Goal: Communication & Community: Answer question/provide support

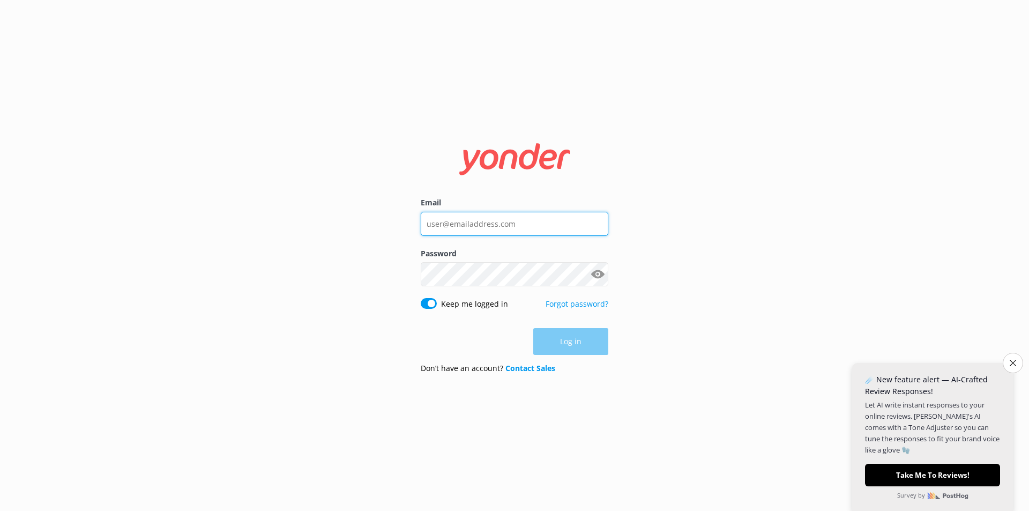
type input "orion@whalewatch.co.nz"
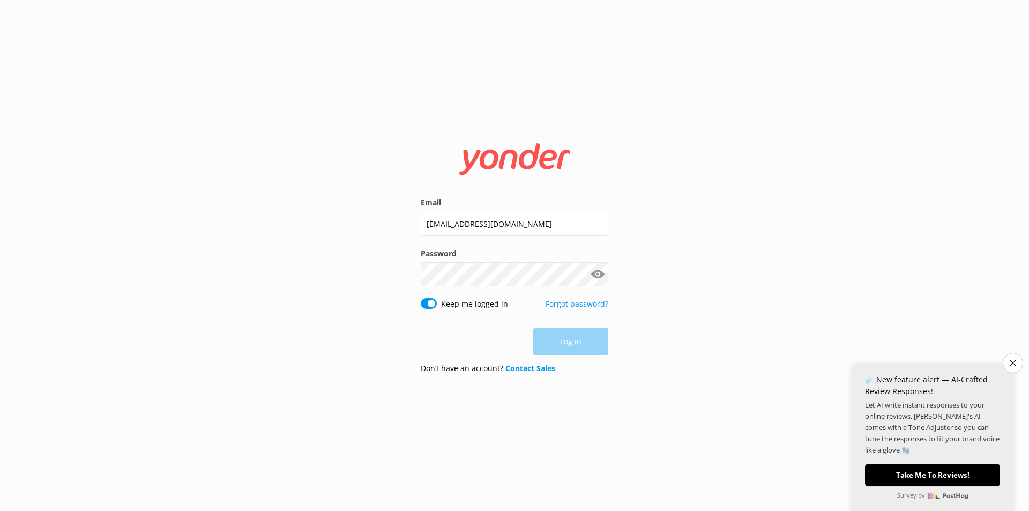
click at [574, 327] on form "Email orion@whalewatch.co.nz Password Show password Keep me logged in Forgot pa…" at bounding box center [515, 255] width 188 height 253
click at [575, 343] on button "Log in" at bounding box center [570, 341] width 75 height 27
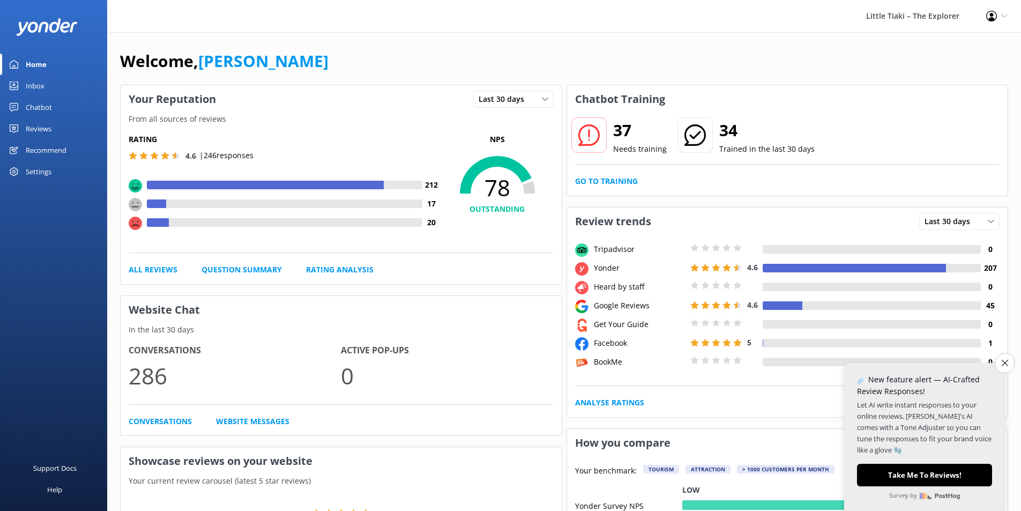
click at [51, 129] on div "Reviews" at bounding box center [39, 128] width 26 height 21
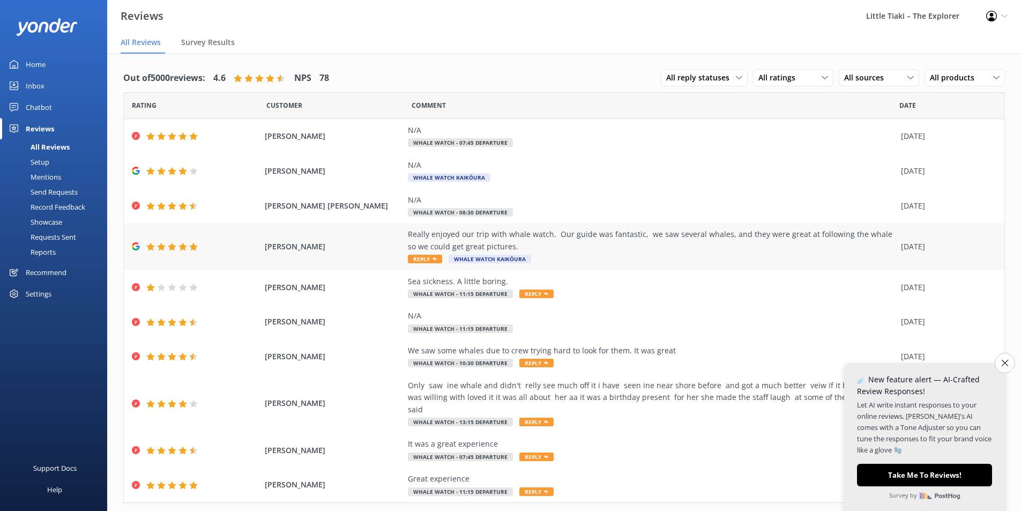
click at [492, 244] on div "Really enjoyed our trip with whale watch. Our guide was fantastic, we saw sever…" at bounding box center [652, 240] width 488 height 24
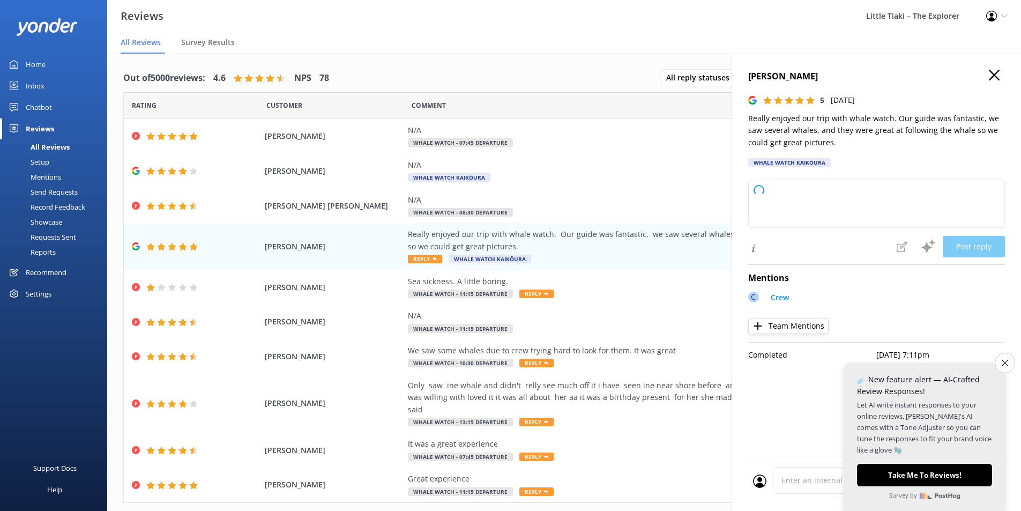
type textarea "Thank you so much for your wonderful review! We're thrilled to hear you had a f…"
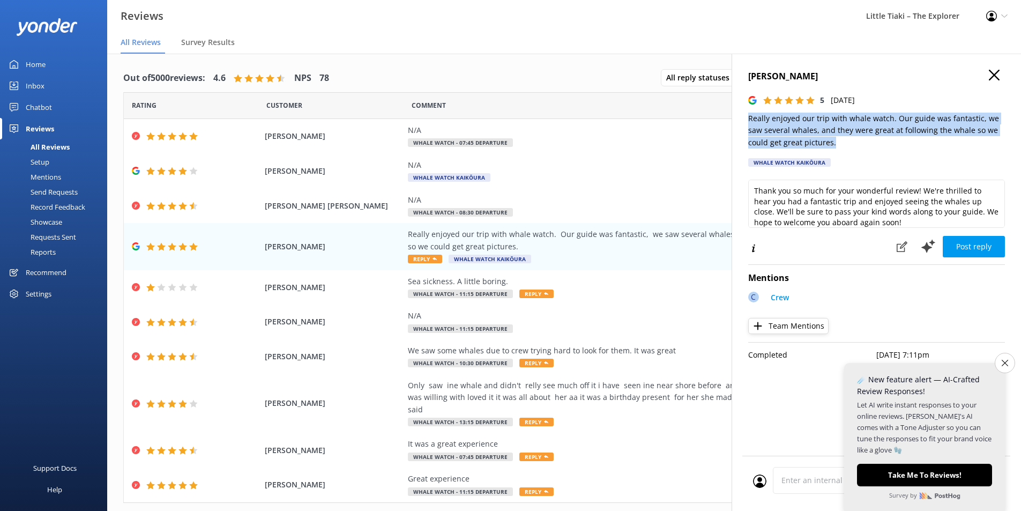
drag, startPoint x: 824, startPoint y: 144, endPoint x: 742, endPoint y: 115, distance: 87.3
click at [742, 115] on div "Kim Bryce 5 Mon, 6th Oct 2025 Really enjoyed our trip with whale watch. Our gui…" at bounding box center [875, 309] width 289 height 511
copy p "Really enjoyed our trip with whale watch. Our guide was fantastic, we saw sever…"
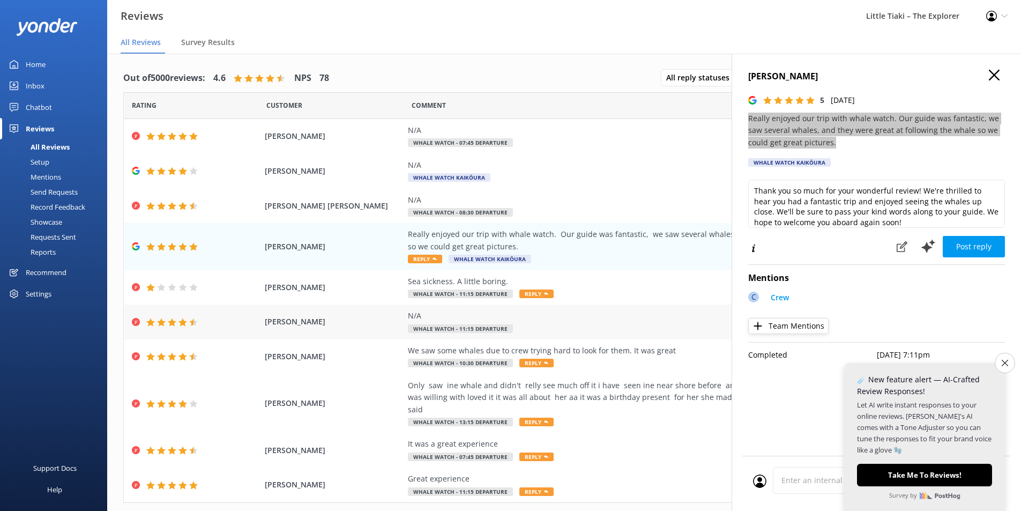
scroll to position [15, 0]
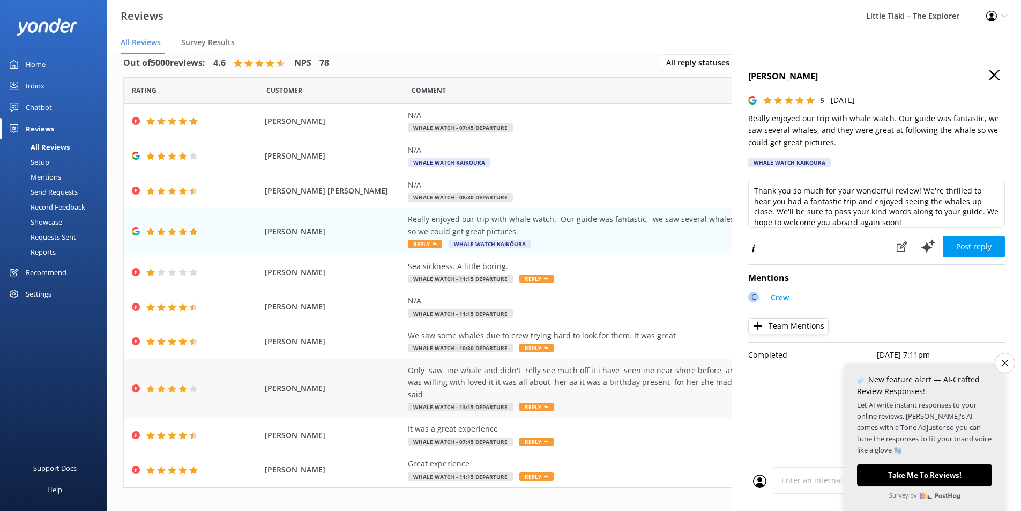
click at [469, 378] on div "Only saw ine whale and didn't relly see much off it i have seen ine near shore …" at bounding box center [652, 382] width 488 height 36
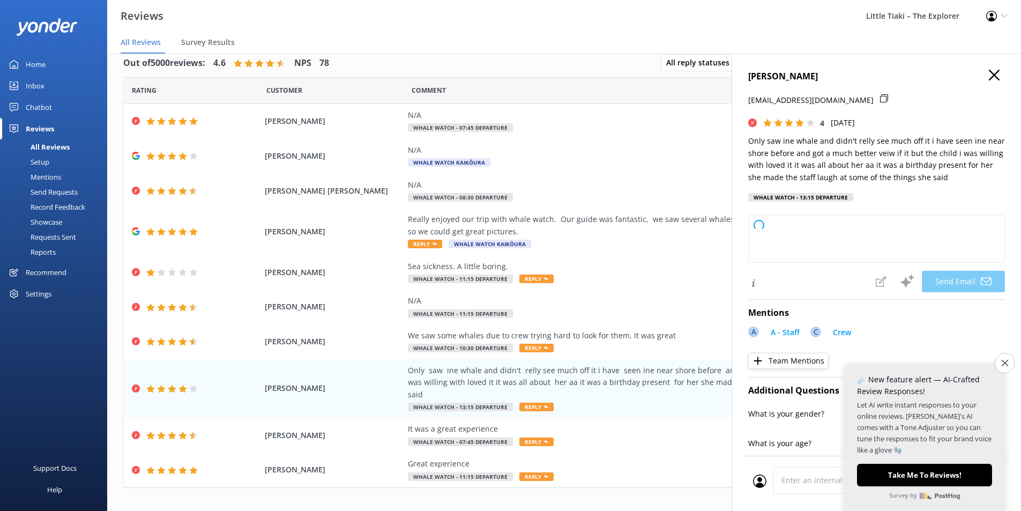
click at [988, 73] on use "button" at bounding box center [993, 75] width 11 height 11
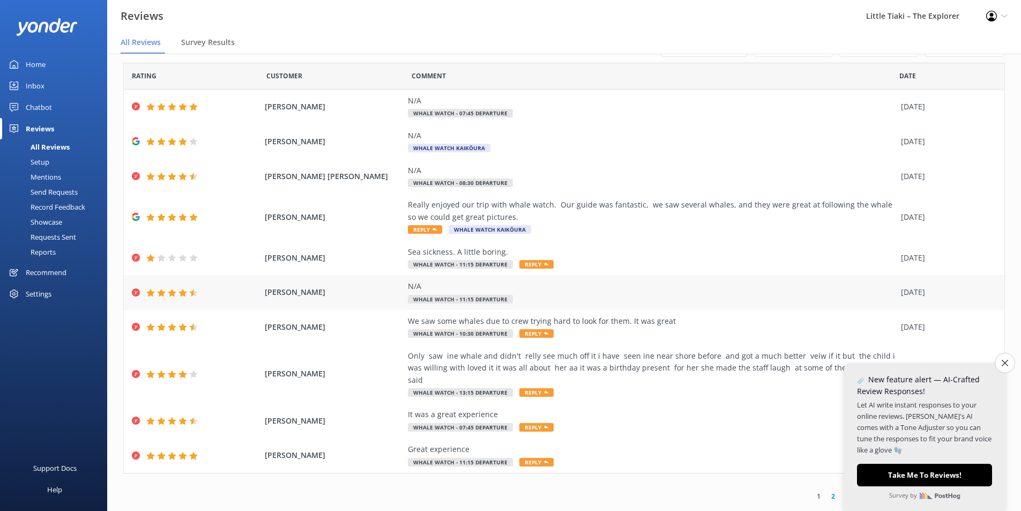
scroll to position [21, 0]
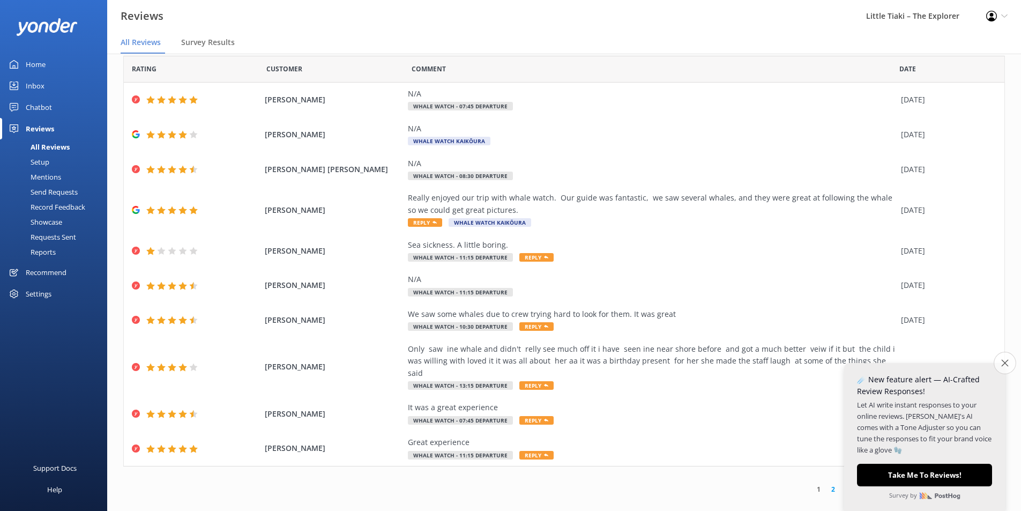
click at [1003, 360] on icon "Close survey" at bounding box center [1004, 362] width 7 height 7
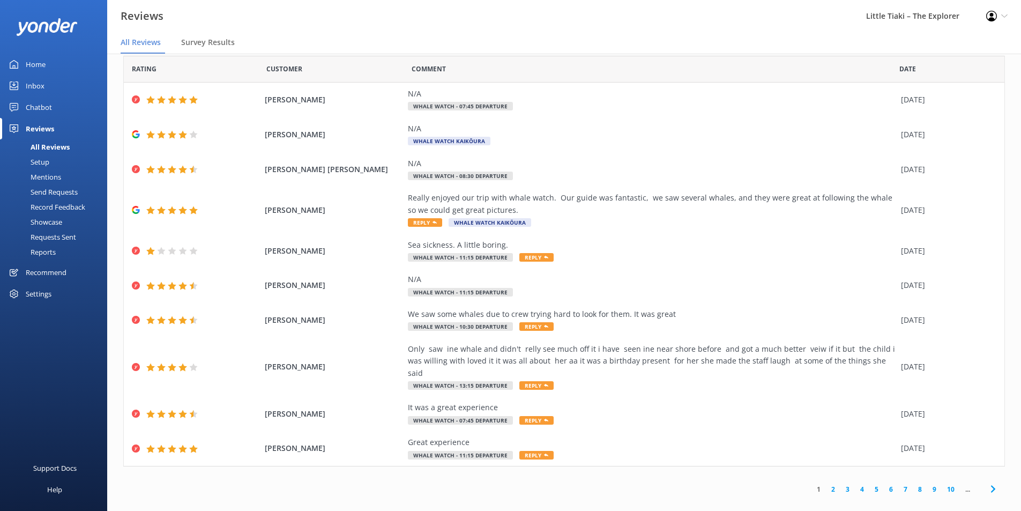
click at [826, 484] on link "2" at bounding box center [833, 489] width 14 height 10
click at [986, 482] on icon at bounding box center [992, 488] width 13 height 13
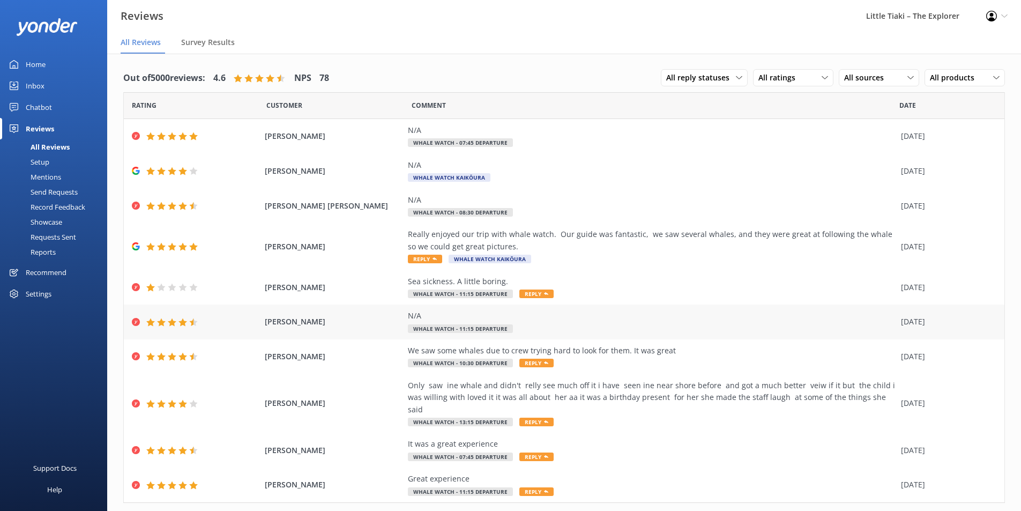
scroll to position [15, 0]
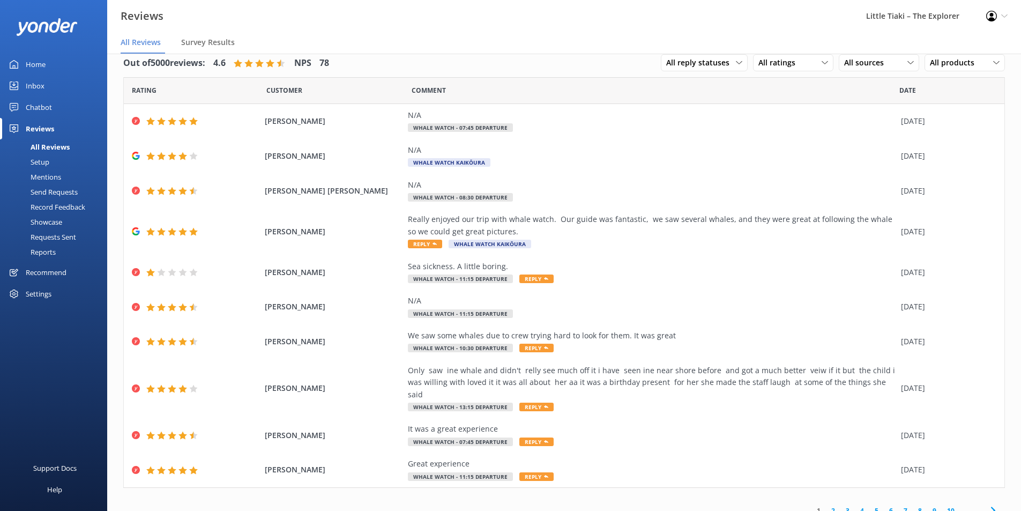
click at [986, 504] on icon at bounding box center [992, 510] width 13 height 13
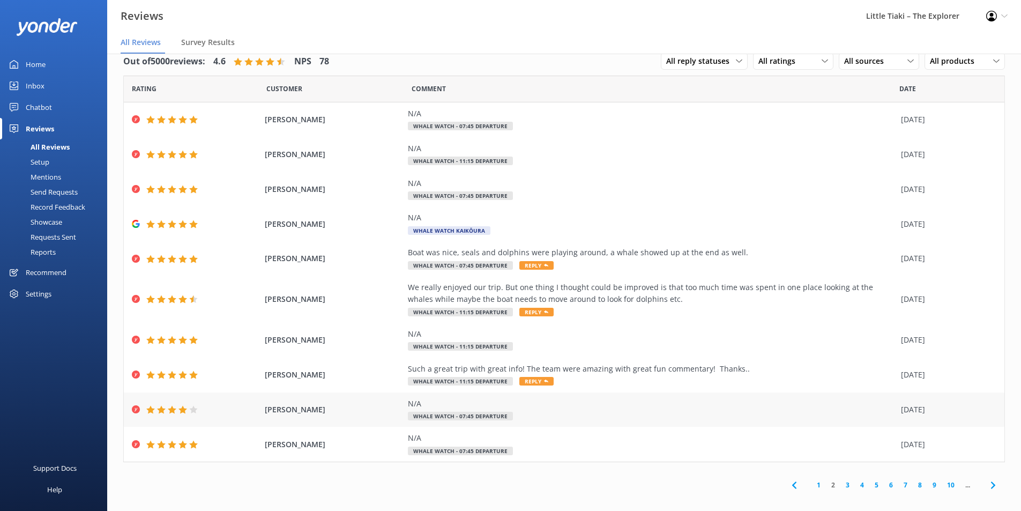
scroll to position [21, 0]
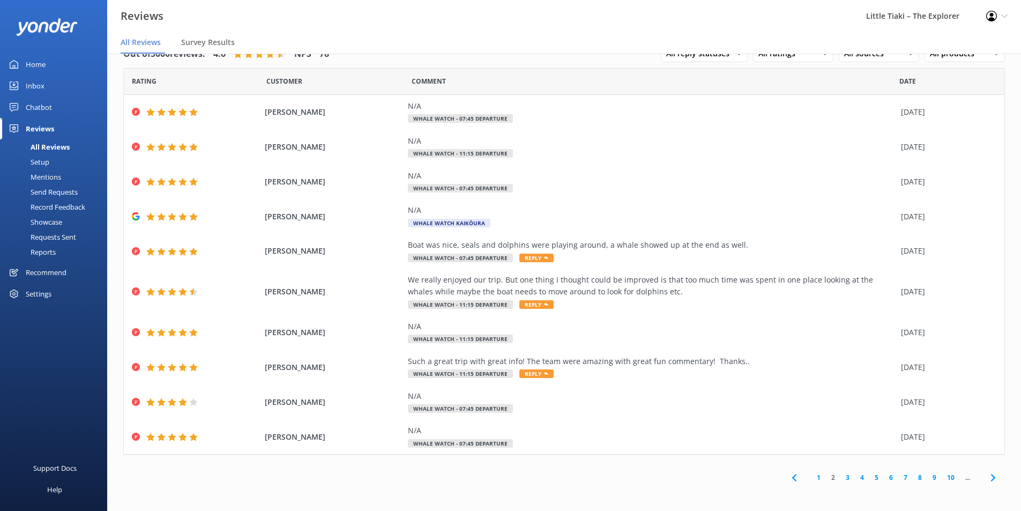
click at [990, 481] on use at bounding box center [992, 477] width 4 height 7
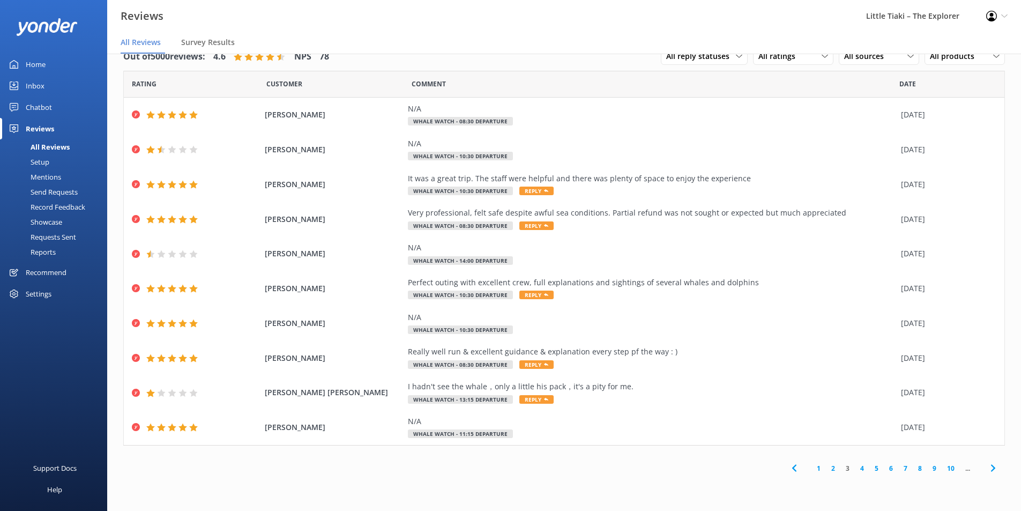
click at [988, 467] on icon at bounding box center [992, 467] width 13 height 13
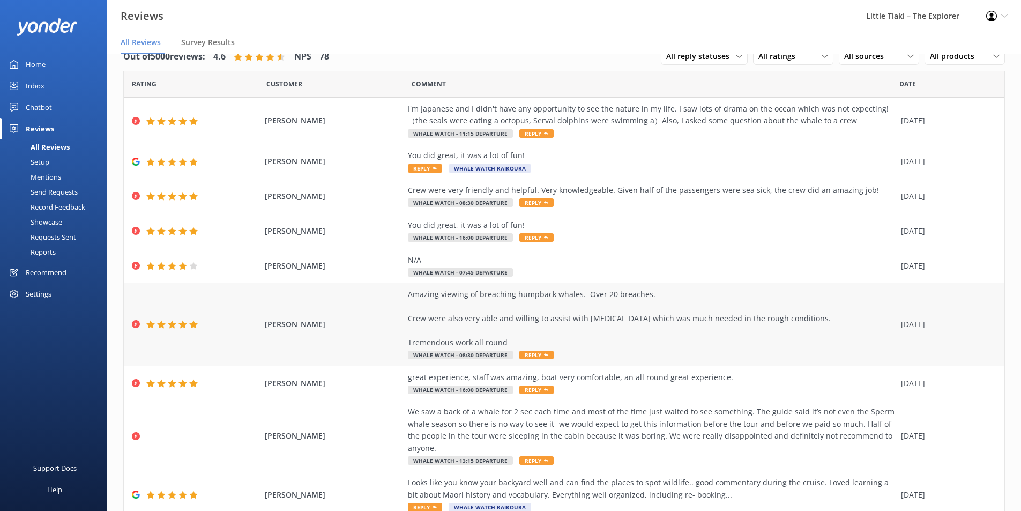
scroll to position [99, 0]
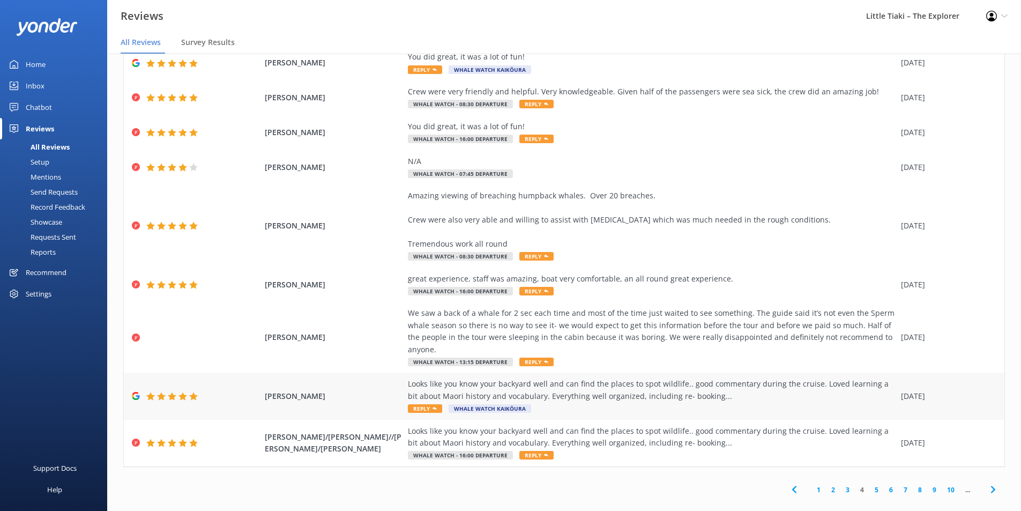
click at [623, 379] on div "Looks like you know your backyard well and can find the places to spot wildlife…" at bounding box center [652, 390] width 488 height 24
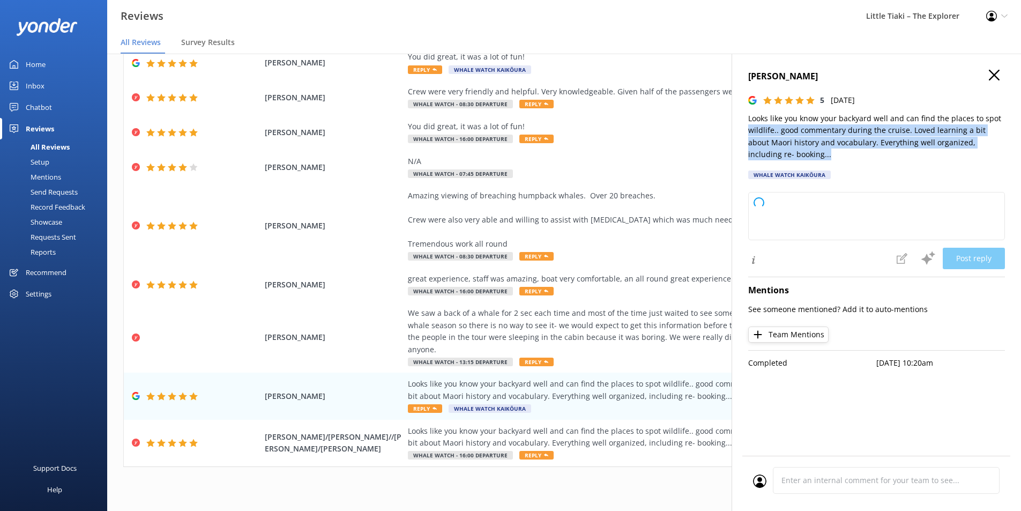
type textarea "Thank you so much for your wonderful review! We're delighted you enjoyed the wi…"
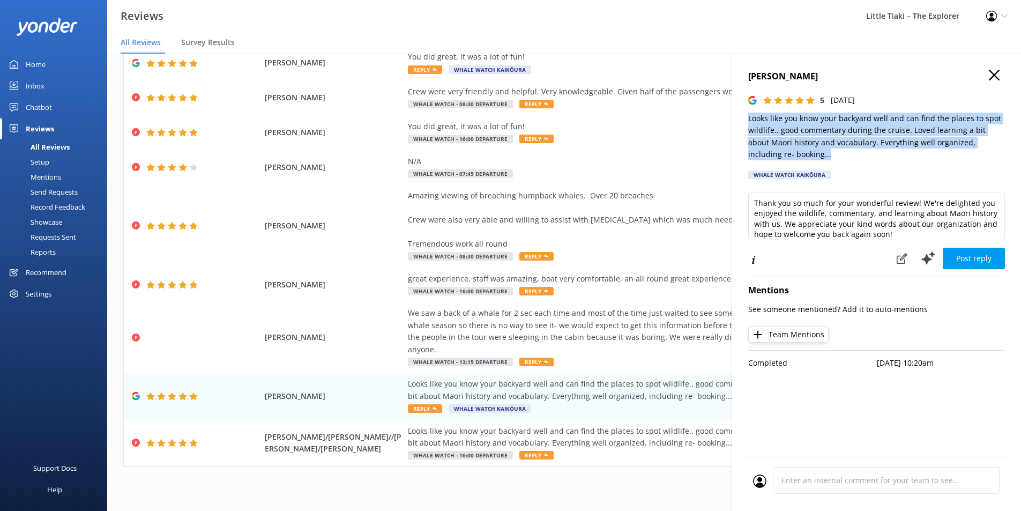
drag, startPoint x: 793, startPoint y: 152, endPoint x: 745, endPoint y: 122, distance: 57.5
click at [745, 122] on div "[PERSON_NAME] 5 [DATE] Looks like you know your backyard well and can find the …" at bounding box center [875, 309] width 289 height 511
click at [878, 139] on p "Looks like you know your backyard well and can find the places to spot wildlife…" at bounding box center [876, 137] width 257 height 48
drag, startPoint x: 941, startPoint y: 142, endPoint x: 748, endPoint y: 119, distance: 194.2
click at [748, 119] on p "Looks like you know your backyard well and can find the places to spot wildlife…" at bounding box center [876, 137] width 257 height 48
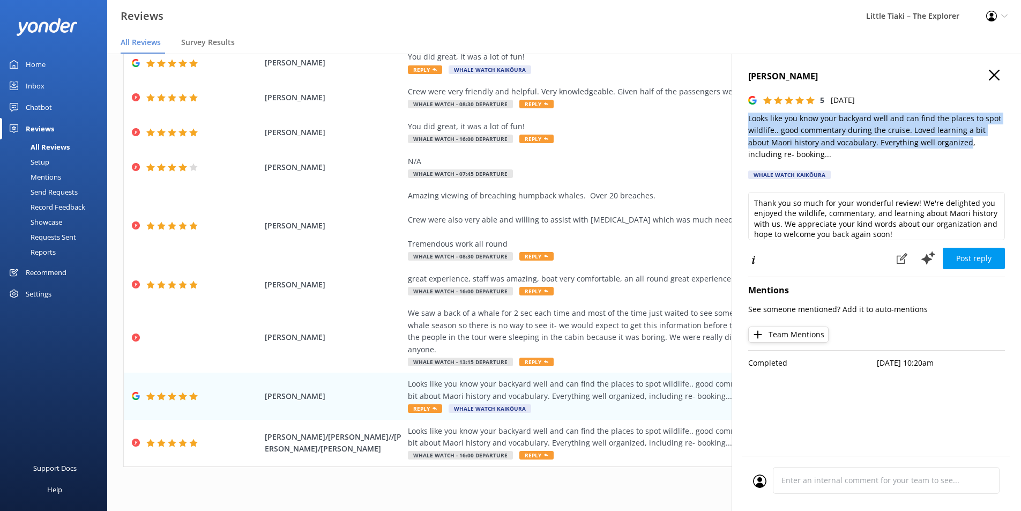
copy p "Looks like you know your backyard well and can find the places to spot wildlife…"
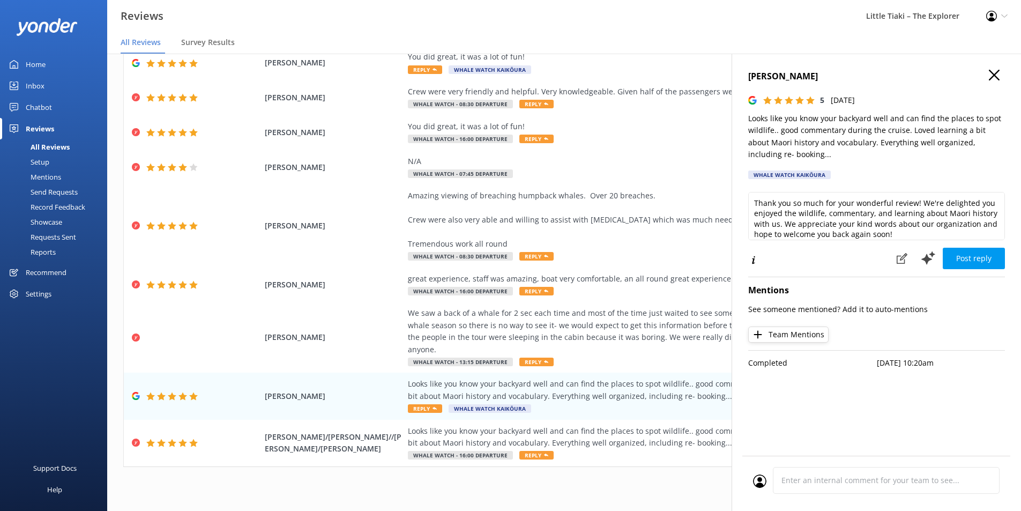
click at [634, 479] on div "1 2 3 4 5 6 7 8 9 10 ..." at bounding box center [563, 489] width 881 height 24
click at [993, 76] on use "button" at bounding box center [993, 75] width 11 height 11
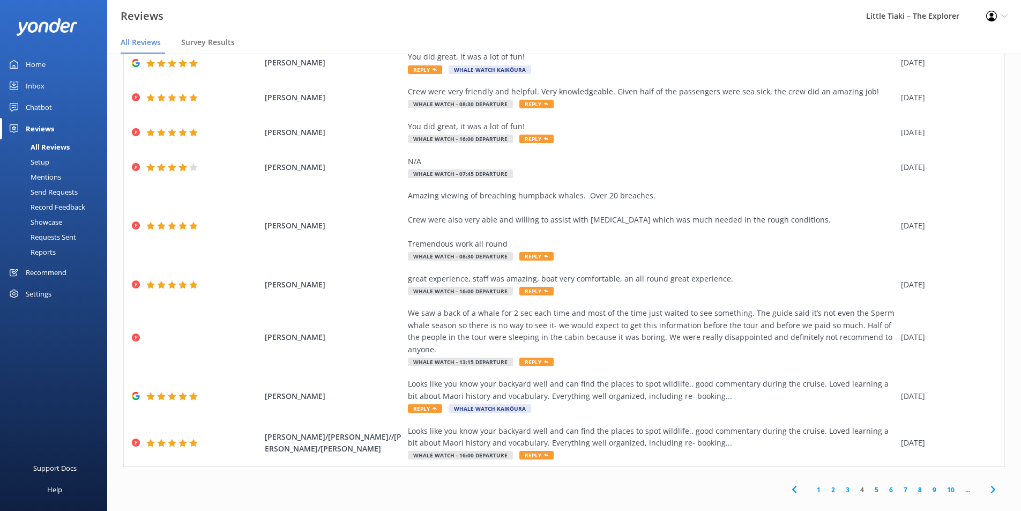
click at [986, 483] on icon at bounding box center [992, 489] width 13 height 13
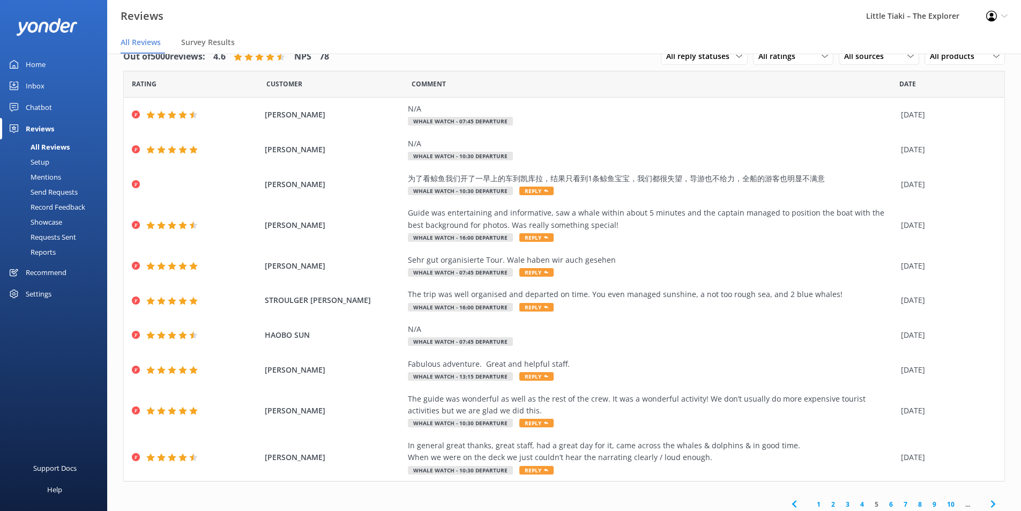
click at [988, 503] on icon at bounding box center [992, 503] width 13 height 13
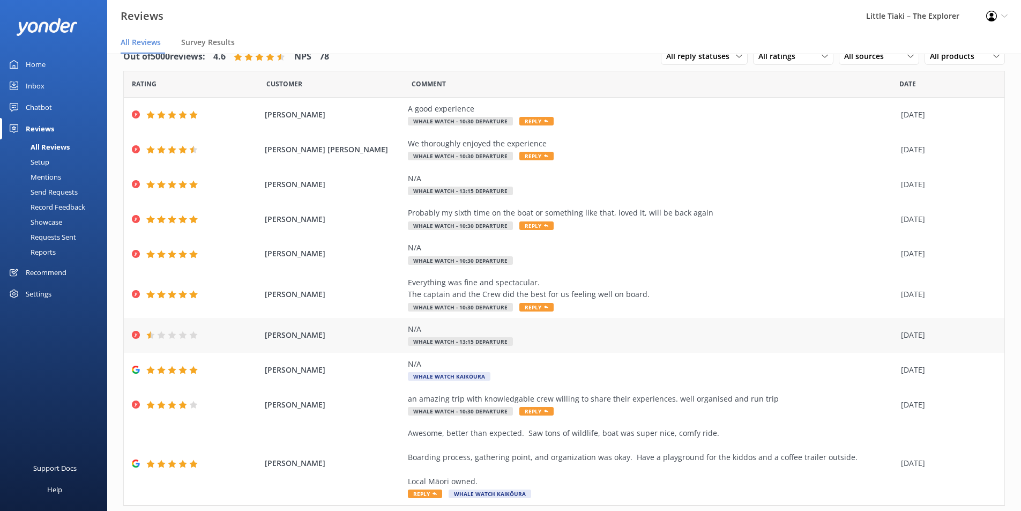
scroll to position [51, 0]
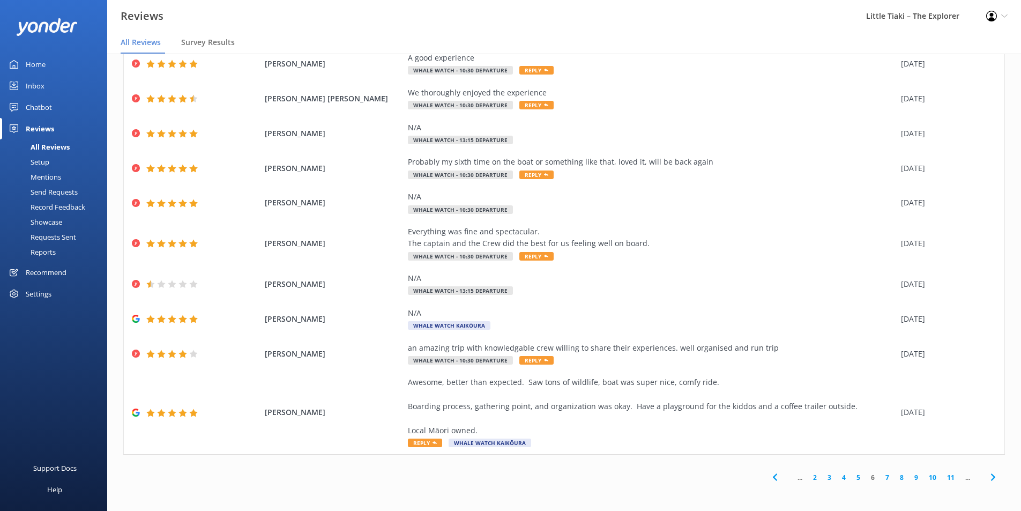
click at [986, 476] on icon at bounding box center [992, 476] width 13 height 13
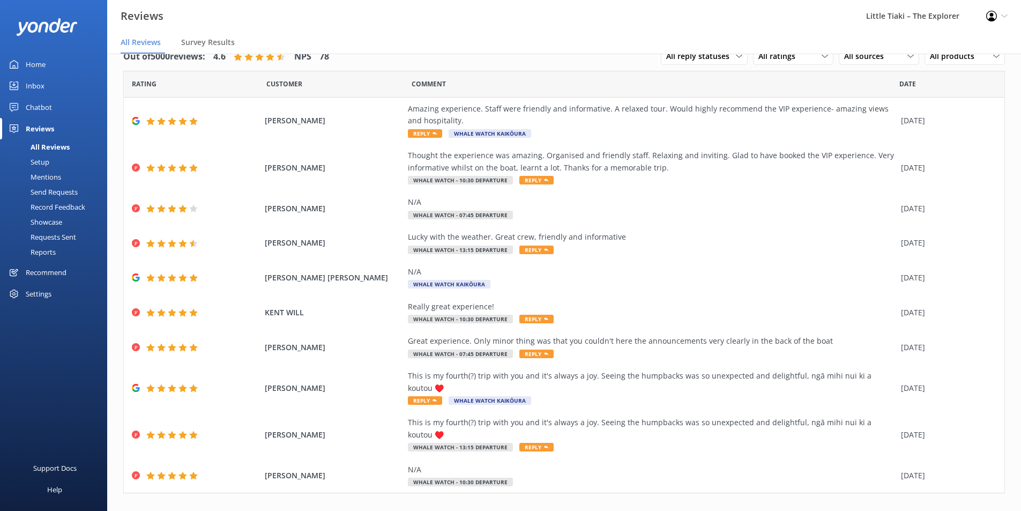
click at [987, 509] on icon at bounding box center [992, 515] width 13 height 13
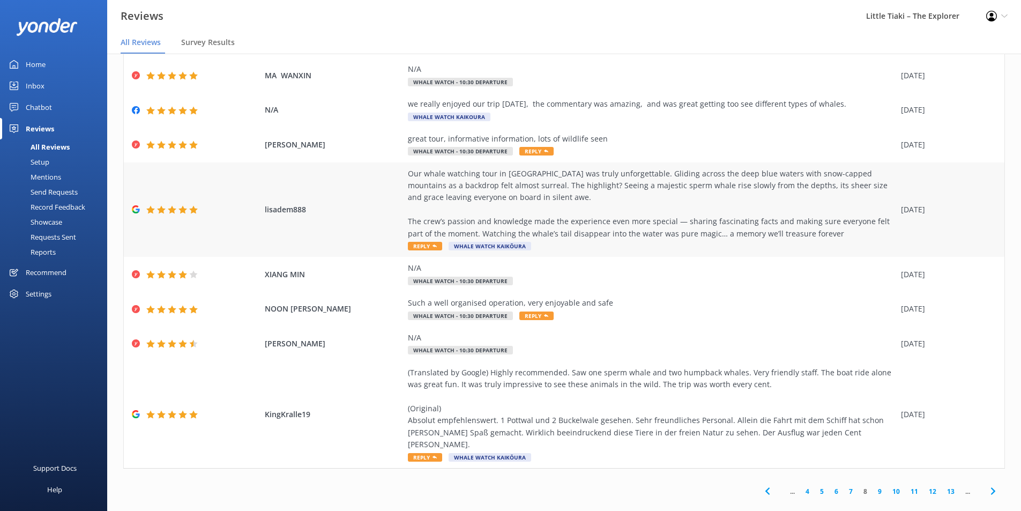
scroll to position [135, 0]
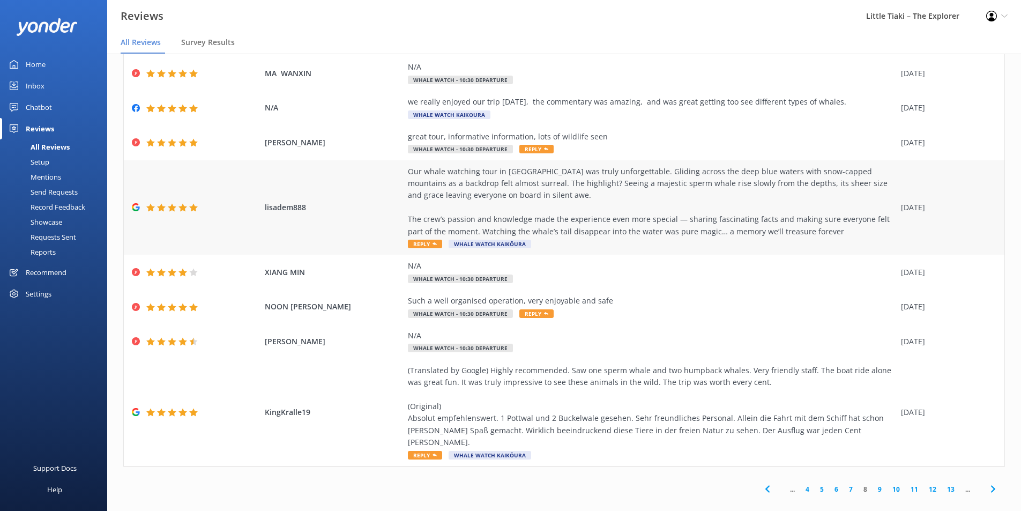
click at [619, 203] on div "Our whale watching tour in [GEOGRAPHIC_DATA] was truly unforgettable. Gliding a…" at bounding box center [652, 202] width 488 height 72
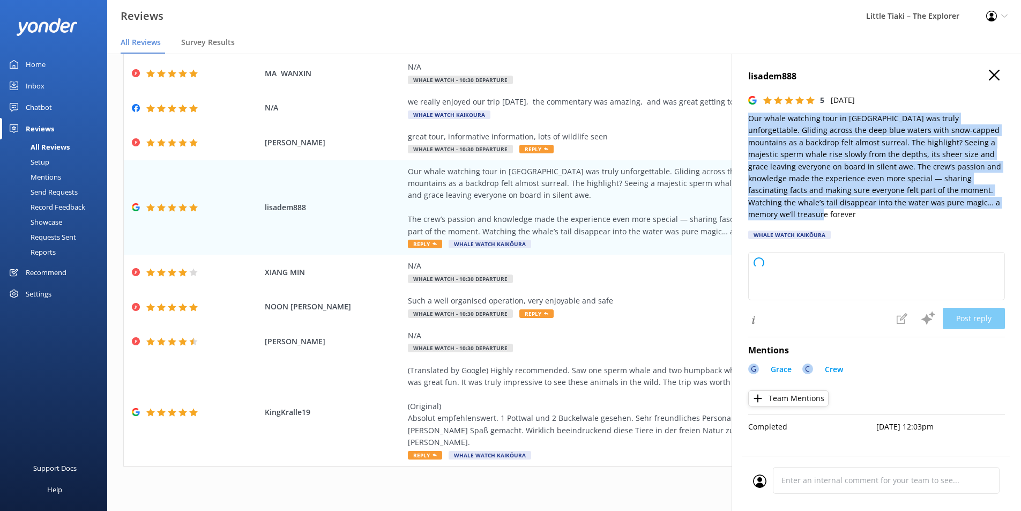
type textarea "Thank you so much for your wonderful review! We're thrilled to hear your Kaikōu…"
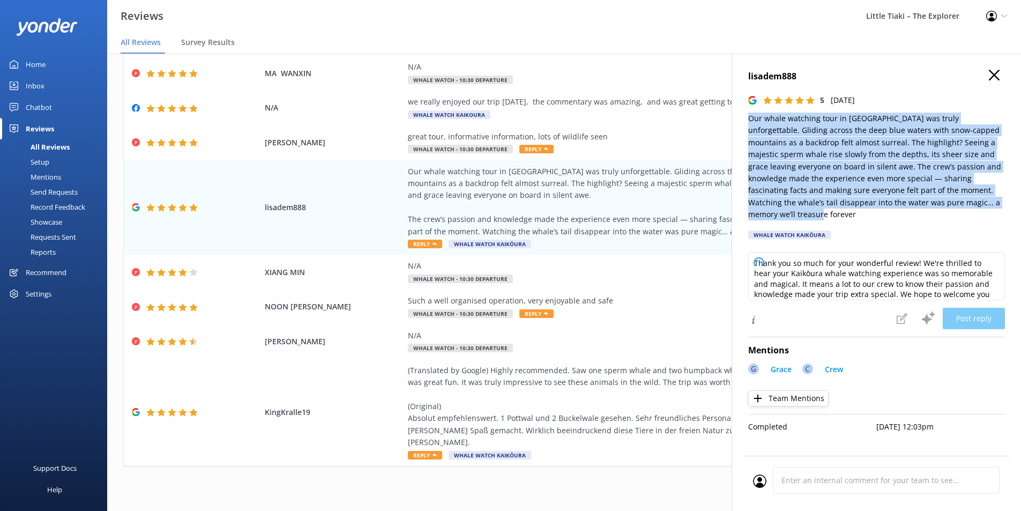
drag, startPoint x: 774, startPoint y: 215, endPoint x: 746, endPoint y: 121, distance: 98.7
click at [746, 121] on div "lisadem888 5 [DATE] Our whale watching tour in [GEOGRAPHIC_DATA] was truly unfo…" at bounding box center [875, 309] width 289 height 511
copy p "Our whale watching tour in [GEOGRAPHIC_DATA] was truly unforgettable. Gliding a…"
click at [998, 72] on icon "button" at bounding box center [993, 75] width 11 height 11
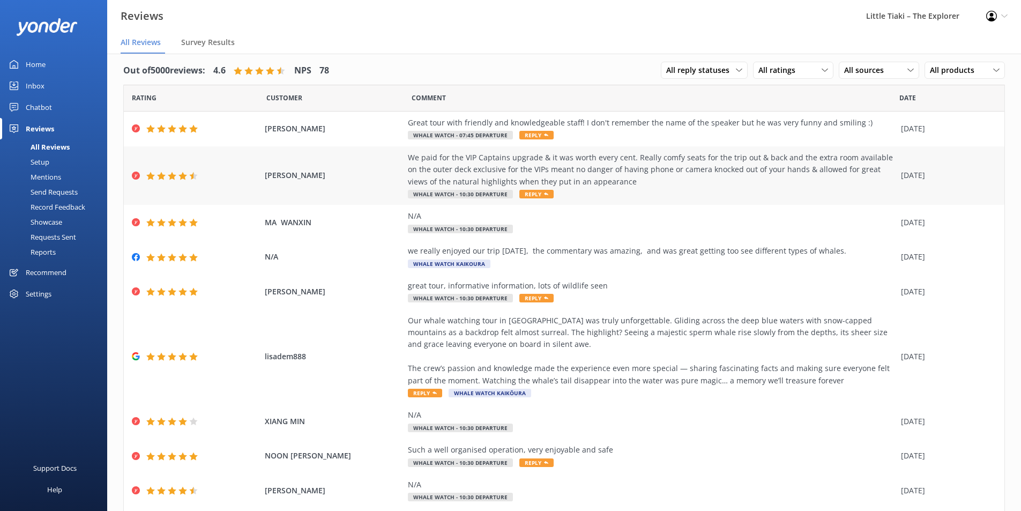
scroll to position [0, 0]
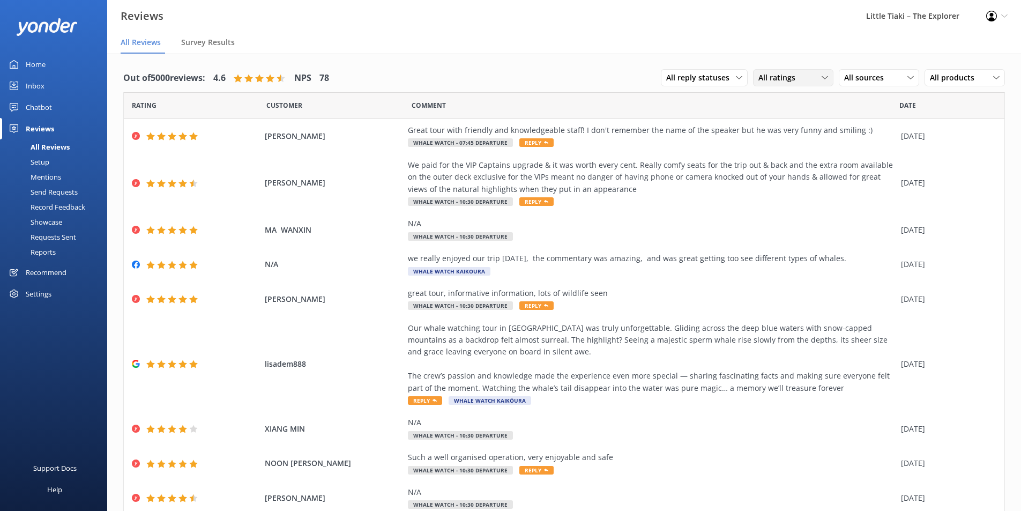
click at [802, 71] on div "All ratings All ratings Promoters Passives Detractors" at bounding box center [793, 77] width 80 height 17
click at [803, 166] on div "Detractors" at bounding box center [792, 165] width 49 height 11
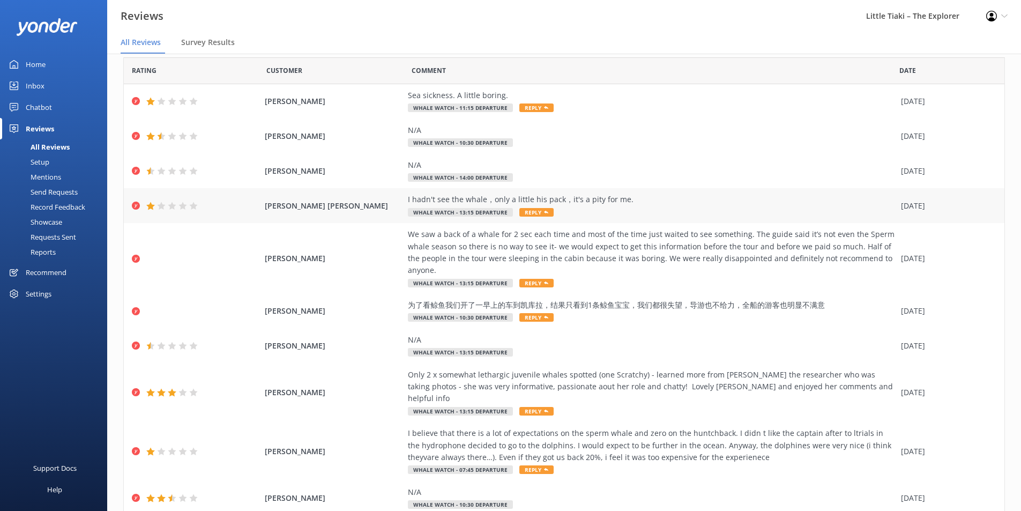
scroll to position [51, 0]
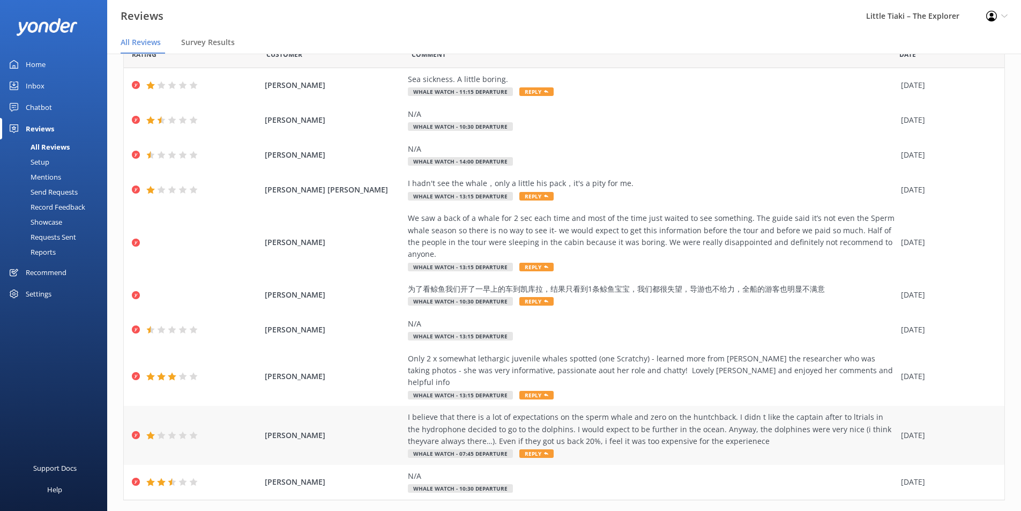
click at [564, 411] on div "I believe that there is a lot of expectations on the sperm whale and zero on th…" at bounding box center [652, 429] width 488 height 36
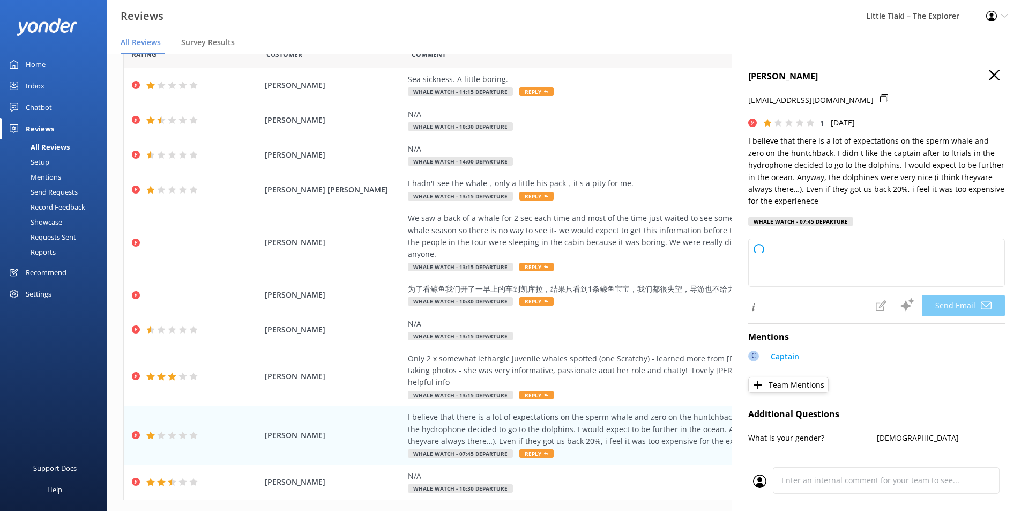
type textarea "Dear [PERSON_NAME], Thank you for sharing your feedback. We’re sorry to hear th…"
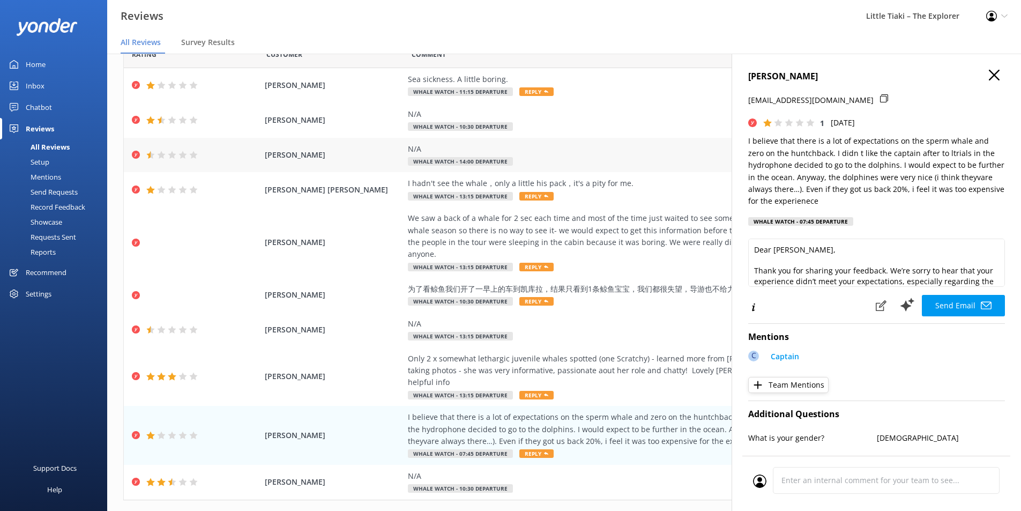
click at [688, 141] on div "[PERSON_NAME] A N/A Whale Watch - 14:00 departure [DATE]" at bounding box center [564, 155] width 880 height 35
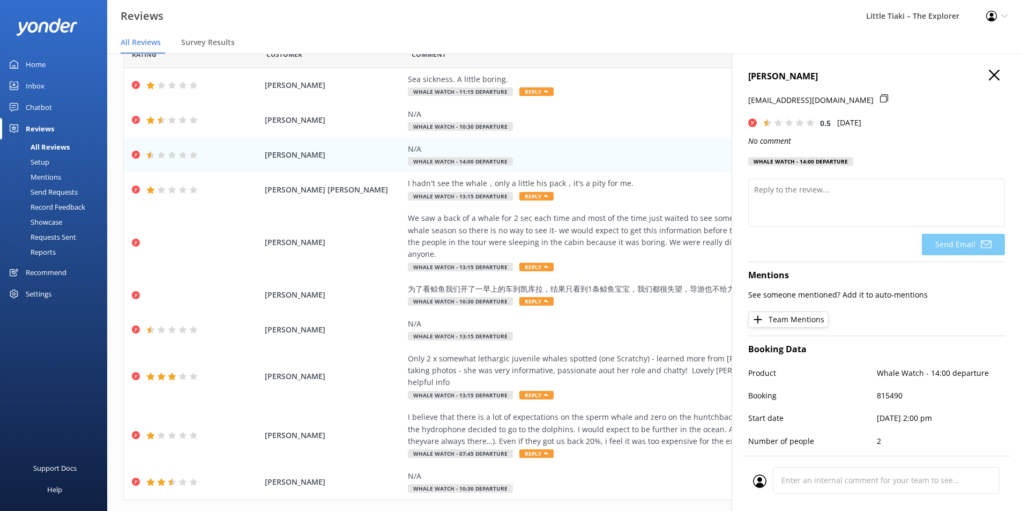
click at [979, 74] on h4 "[PERSON_NAME]" at bounding box center [876, 77] width 257 height 14
click at [988, 81] on h4 "[PERSON_NAME]" at bounding box center [876, 77] width 257 height 14
click at [988, 78] on icon "button" at bounding box center [993, 75] width 11 height 11
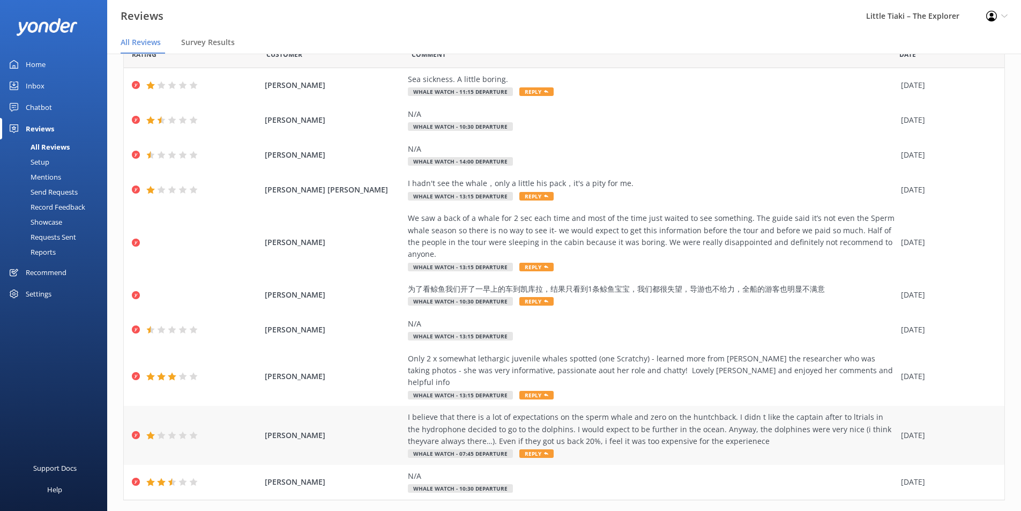
scroll to position [21, 0]
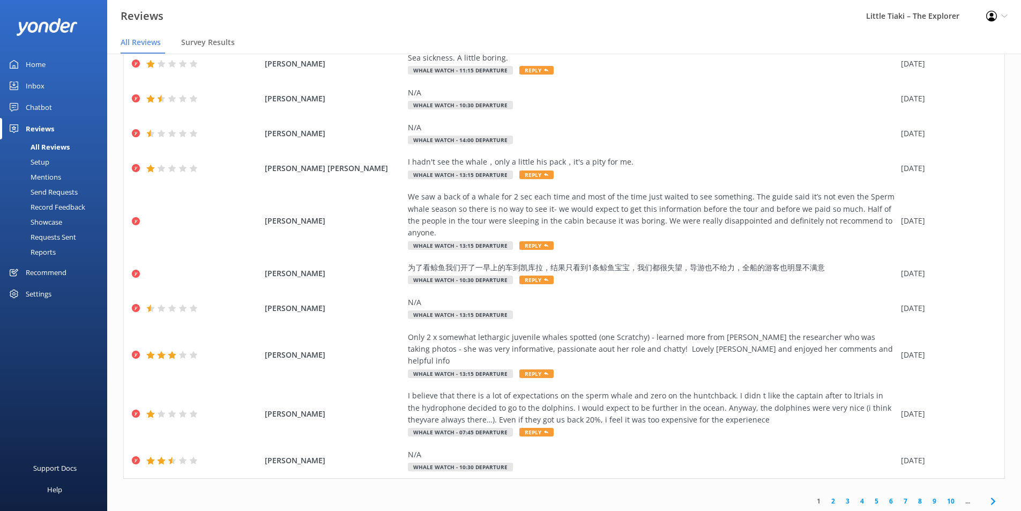
click at [990, 494] on icon at bounding box center [992, 500] width 13 height 13
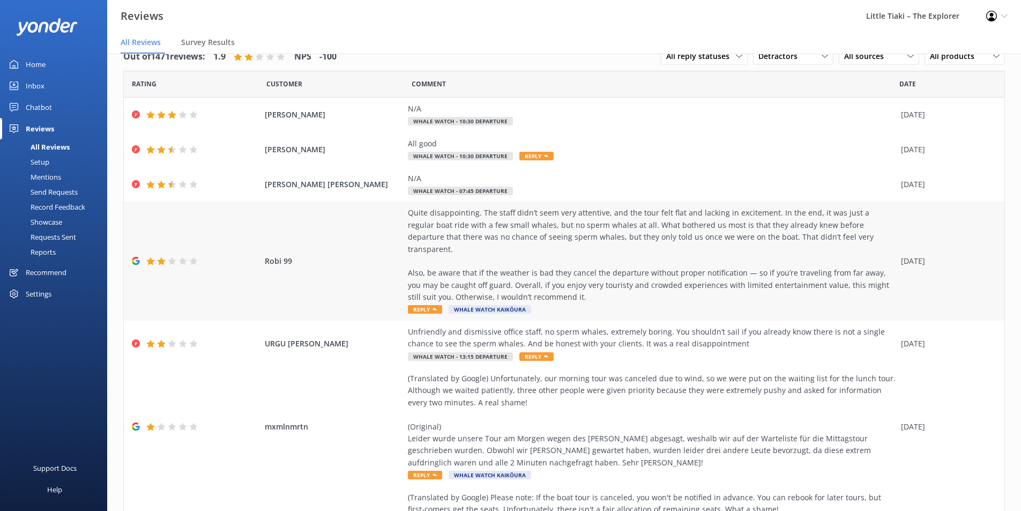
click at [374, 256] on span "Robi 99" at bounding box center [334, 261] width 138 height 12
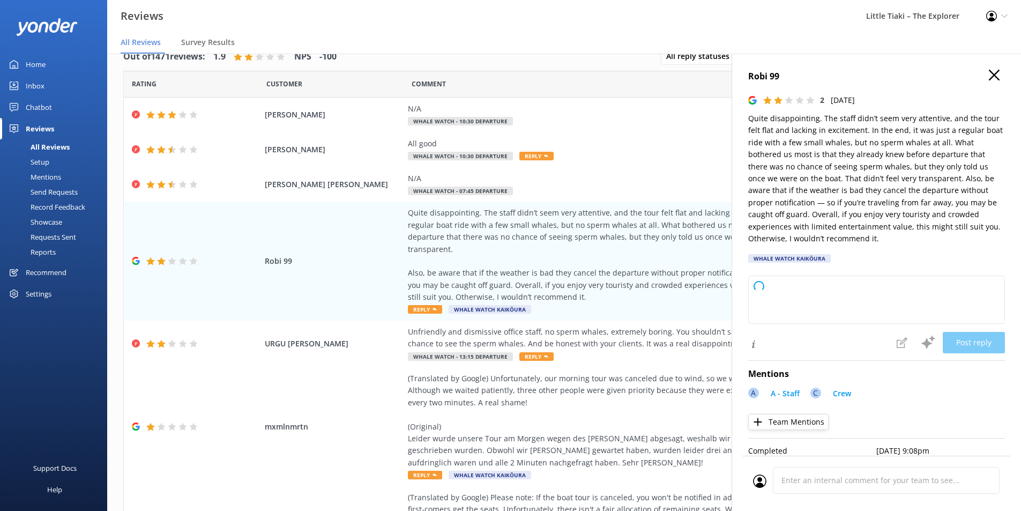
type textarea "Thank you for sharing your feedback. We’re sorry to hear that your experience d…"
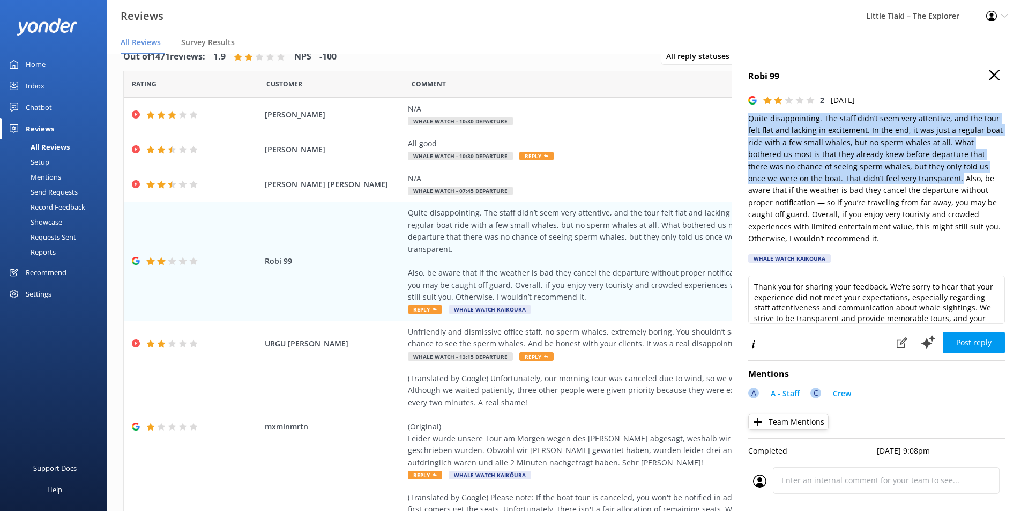
drag, startPoint x: 747, startPoint y: 117, endPoint x: 956, endPoint y: 177, distance: 217.0
click at [956, 177] on div "Robi 99 2 [DATE] Quite disappointing. The staff didn’t seem very attentive, and…" at bounding box center [875, 309] width 289 height 511
copy p "Quite disappointing. The staff didn’t seem very attentive, and the tour felt fl…"
click at [988, 71] on icon "button" at bounding box center [993, 75] width 11 height 11
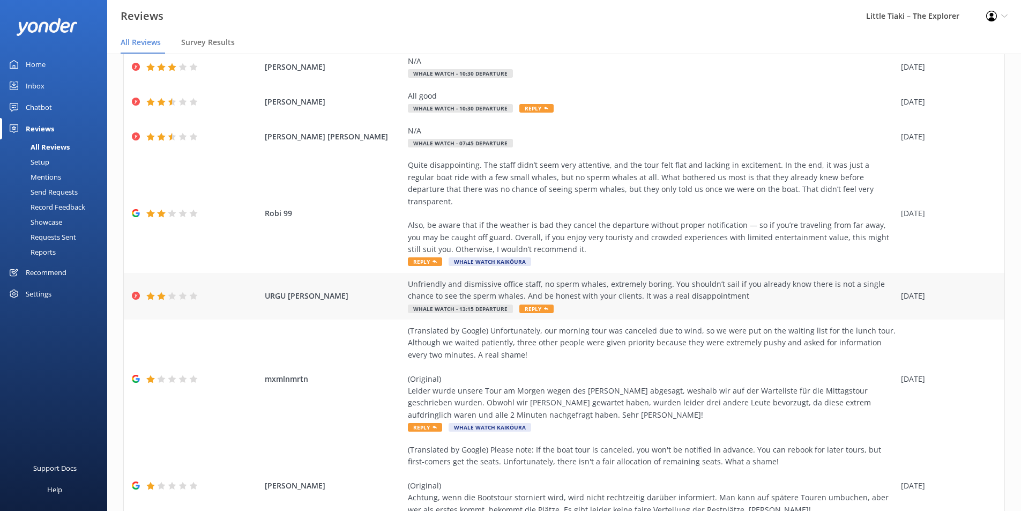
scroll to position [107, 0]
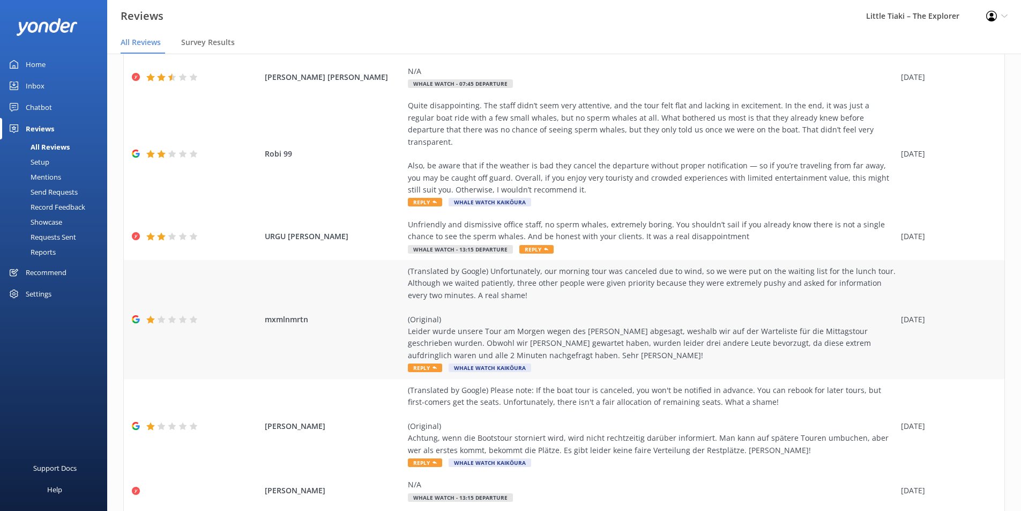
click at [635, 271] on div "(Translated by Google) Unfortunately, our morning tour was canceled due to wind…" at bounding box center [652, 313] width 488 height 96
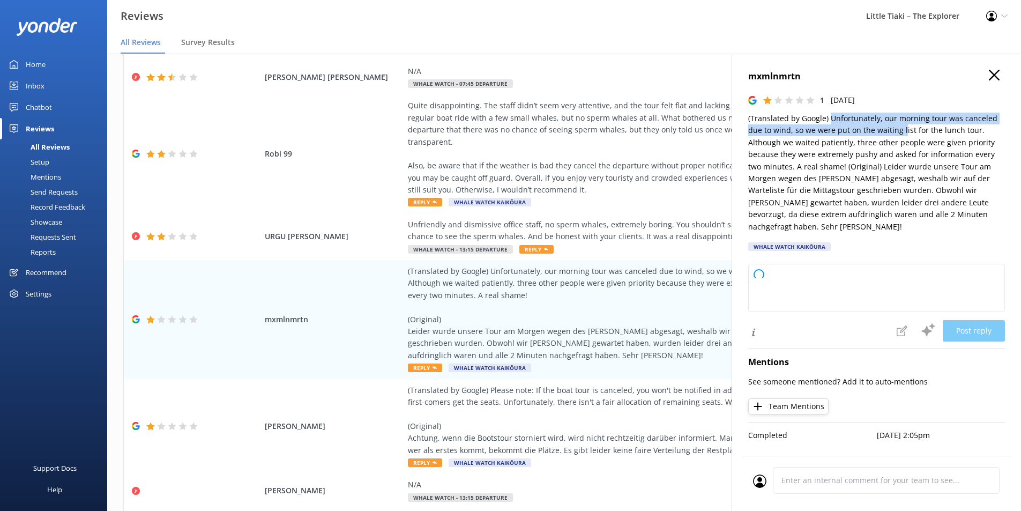
type textarea "Thank you for sharing your feedback, and we’re very sorry to hear about your ex…"
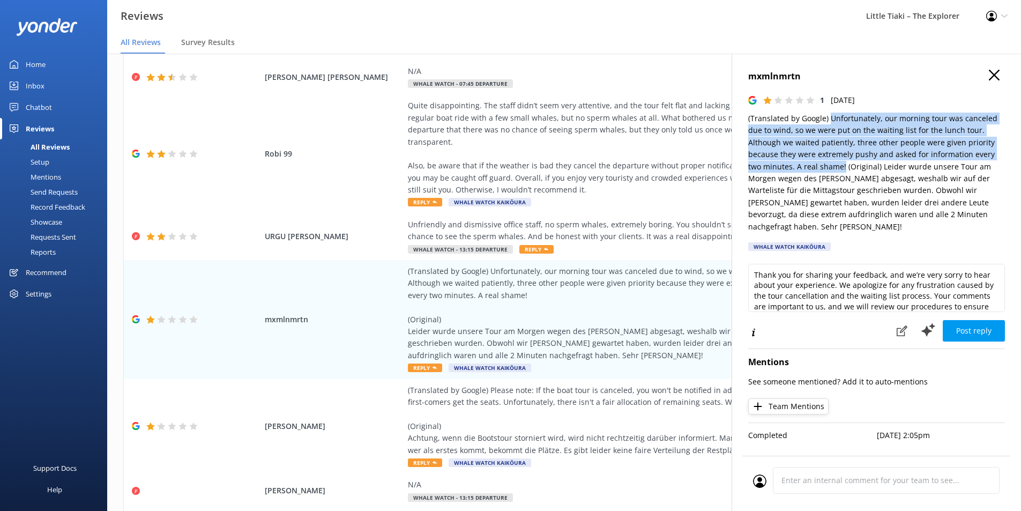
drag, startPoint x: 829, startPoint y: 118, endPoint x: 828, endPoint y: 167, distance: 48.8
click at [828, 167] on p "(Translated by Google) Unfortunately, our morning tour was canceled due to wind…" at bounding box center [876, 173] width 257 height 120
copy p "Unfortunately, our morning tour was canceled due to wind, so we were put on the…"
click at [992, 75] on icon "button" at bounding box center [993, 75] width 11 height 11
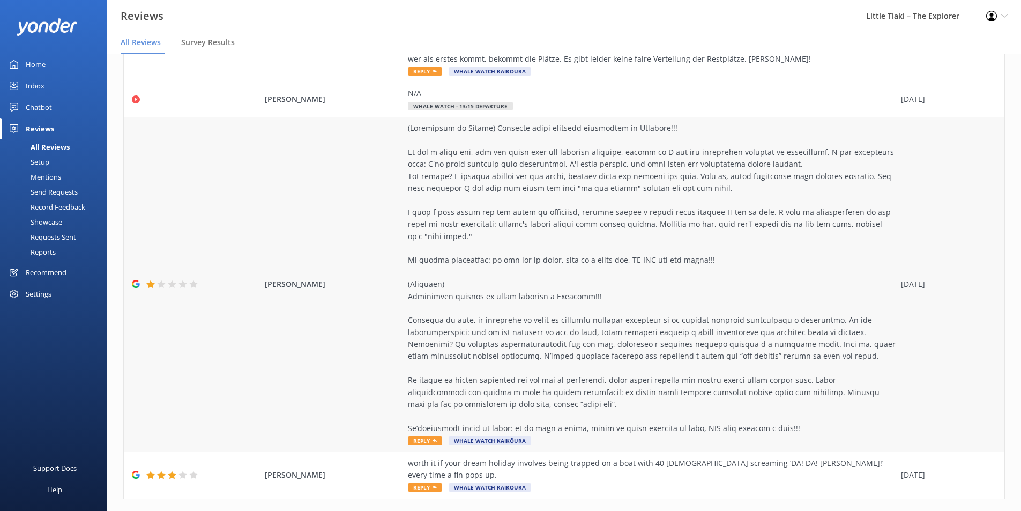
scroll to position [507, 0]
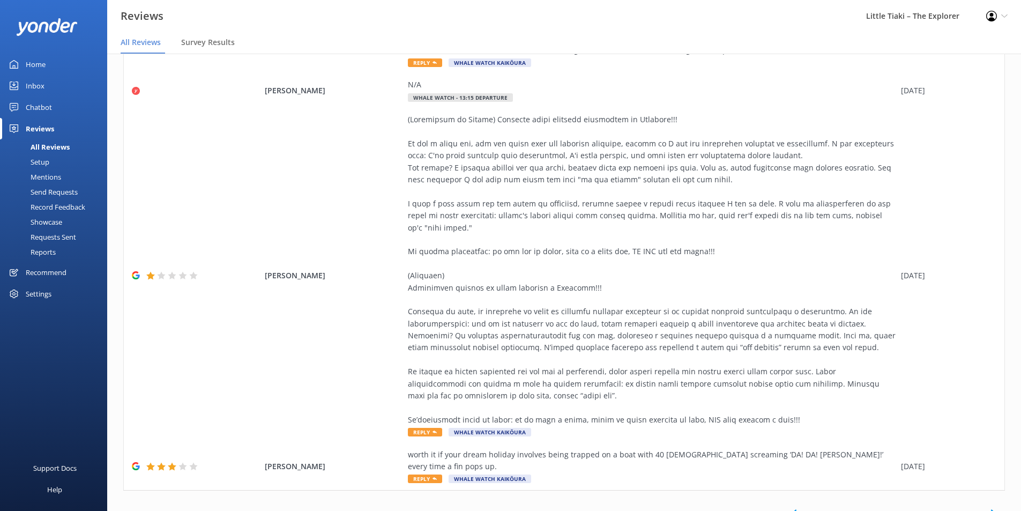
click at [986, 506] on icon at bounding box center [992, 512] width 13 height 13
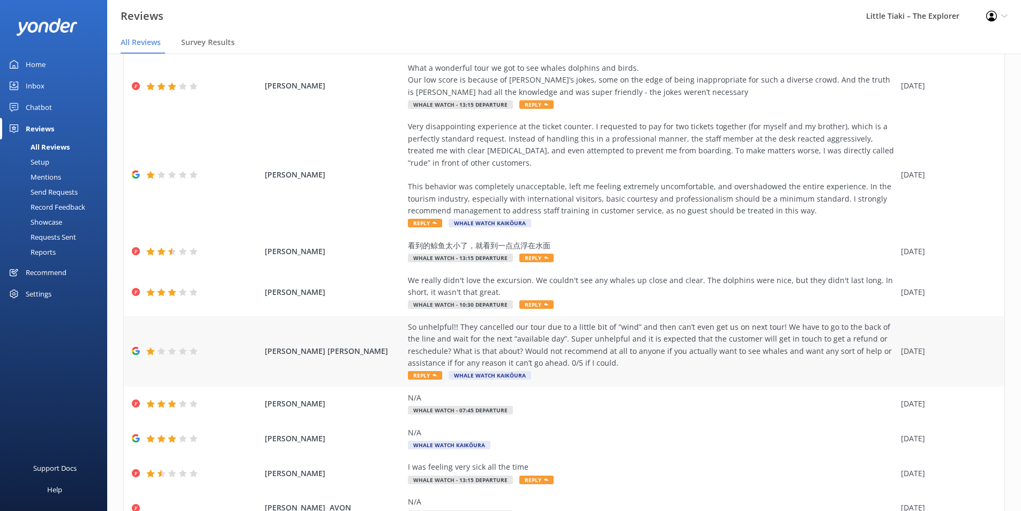
scroll to position [147, 0]
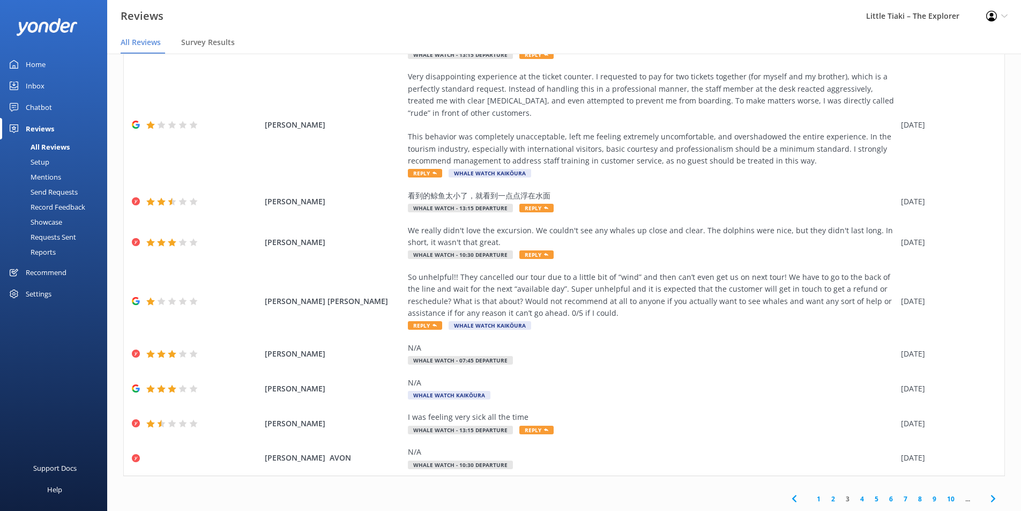
click at [788, 499] on icon at bounding box center [794, 498] width 13 height 13
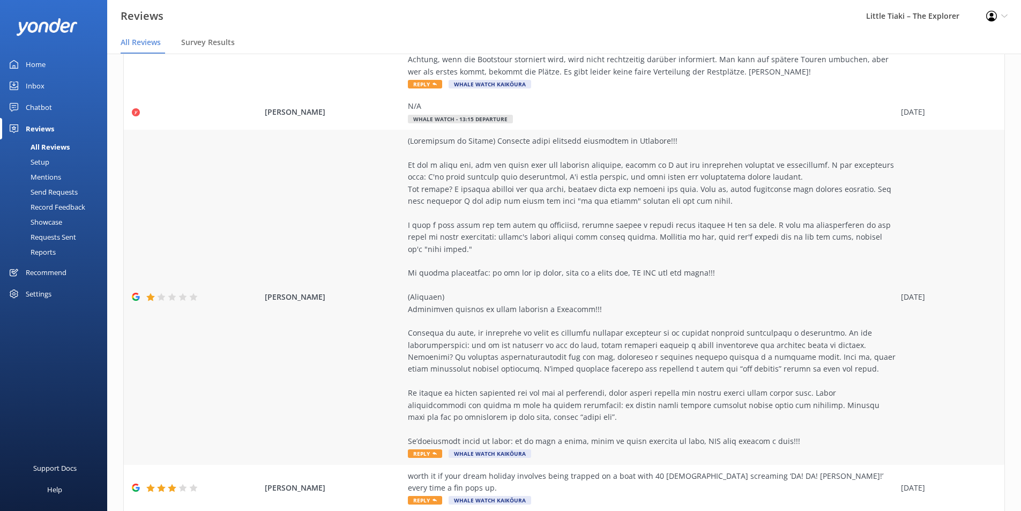
scroll to position [21, 0]
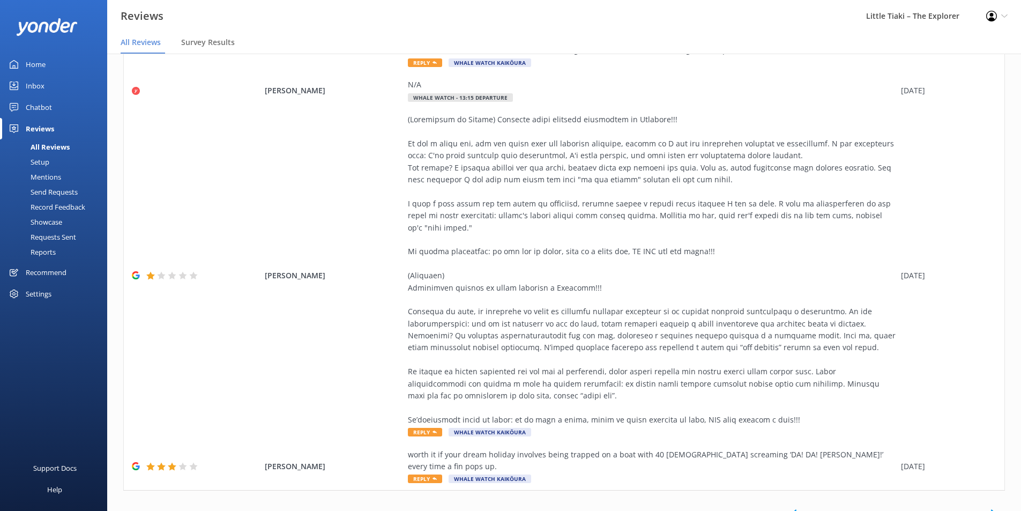
click at [788, 506] on icon at bounding box center [794, 512] width 13 height 13
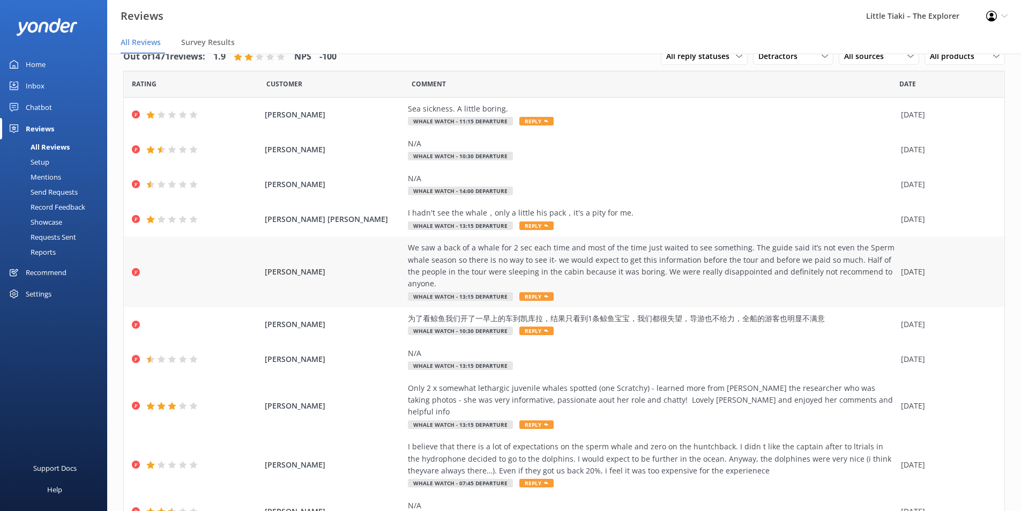
click at [635, 266] on div "We saw a back of a whale for 2 sec each time and most of the time just waited t…" at bounding box center [652, 266] width 488 height 48
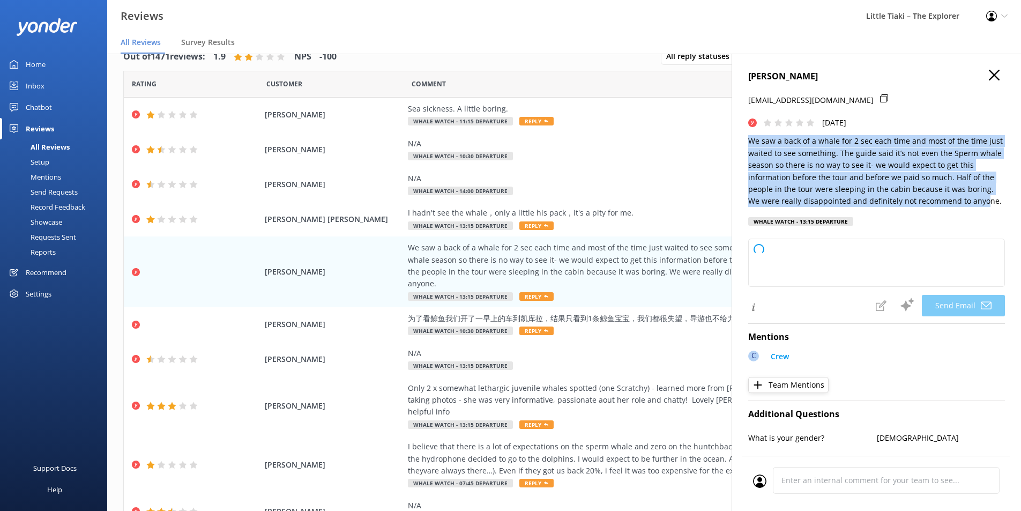
type textarea "Dear [PERSON_NAME], Thank you for sharing your feedback. We’re truly sorry to h…"
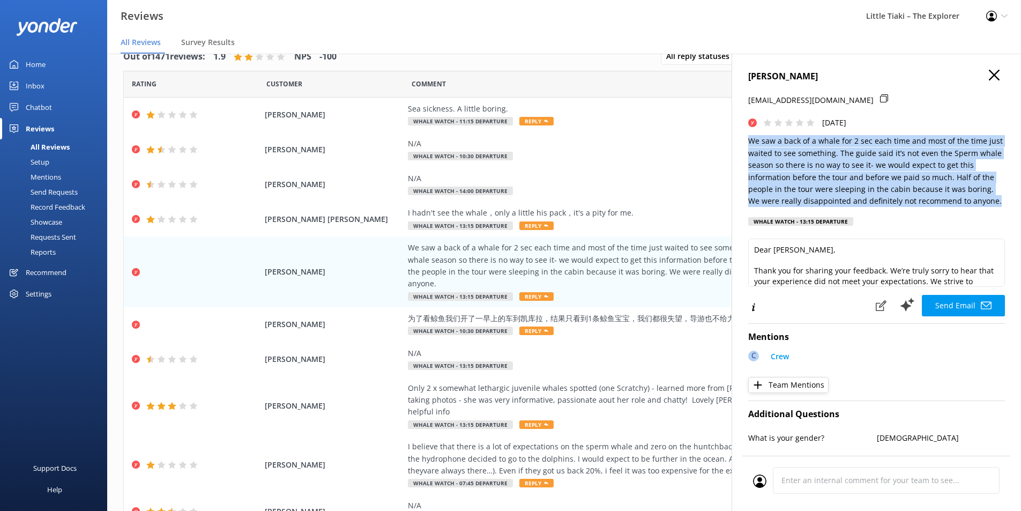
drag, startPoint x: 747, startPoint y: 140, endPoint x: 980, endPoint y: 200, distance: 240.6
click at [980, 200] on div "[PERSON_NAME] [EMAIL_ADDRESS][DOMAIN_NAME] [DATE] We saw a back of a whale for …" at bounding box center [875, 309] width 289 height 511
copy p "We saw a back of a whale for 2 sec each time and most of the time just waited t…"
click at [988, 78] on icon "button" at bounding box center [993, 75] width 11 height 11
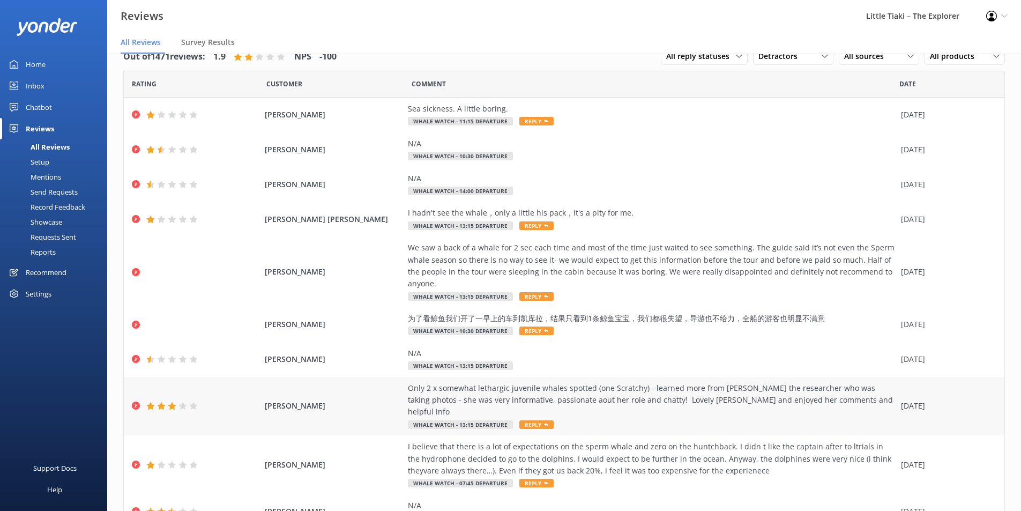
scroll to position [51, 0]
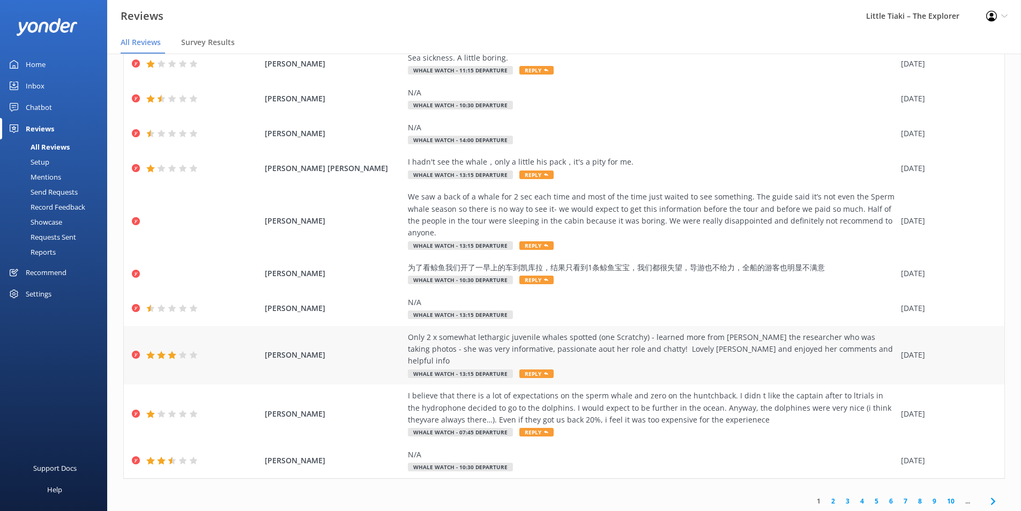
click at [597, 331] on div "Only 2 x somewhat lethargic juvenile whales spotted (one Scratchy) - learned mo…" at bounding box center [652, 349] width 488 height 36
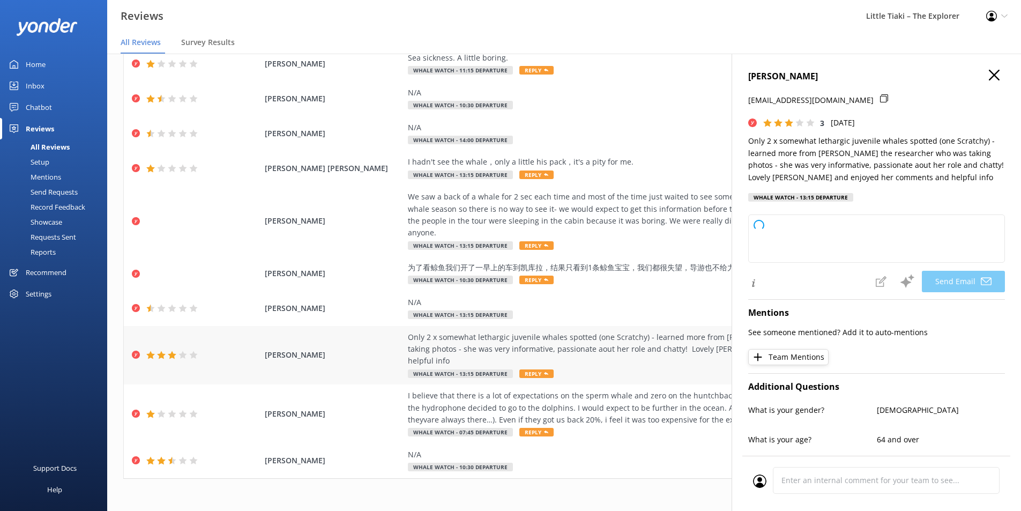
type textarea "Thank you for your feedback, [PERSON_NAME]! We're glad to hear you enjoyed lear…"
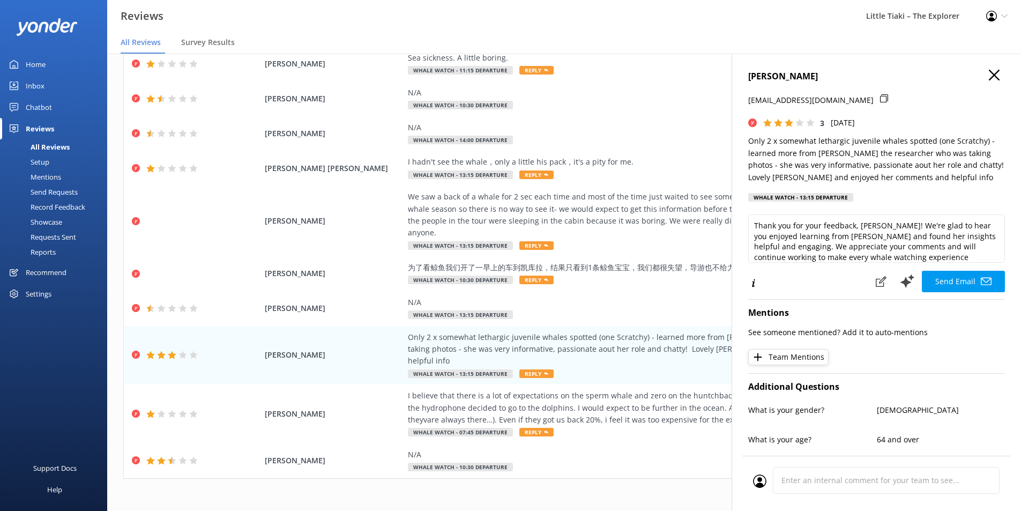
click at [988, 72] on icon "button" at bounding box center [993, 75] width 11 height 11
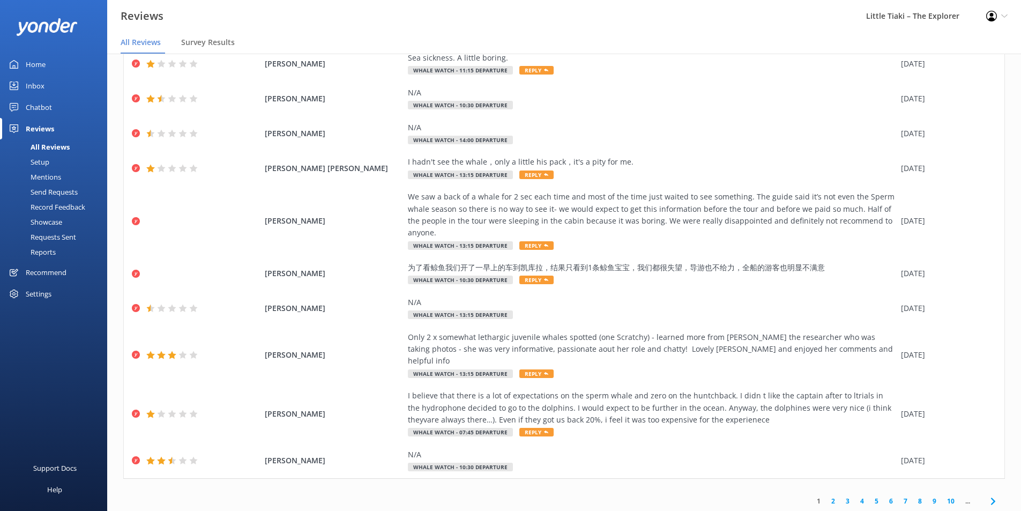
click at [986, 494] on icon at bounding box center [992, 500] width 13 height 13
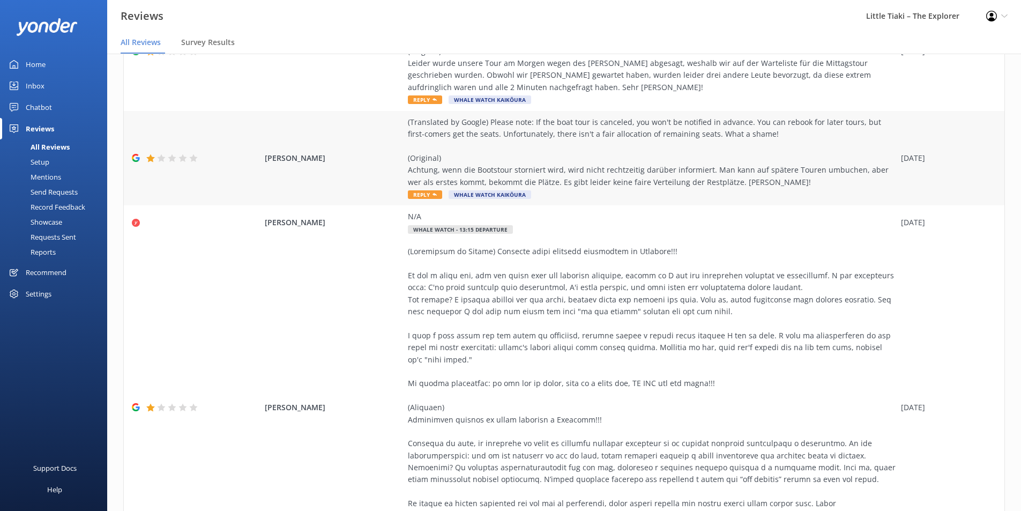
scroll to position [507, 0]
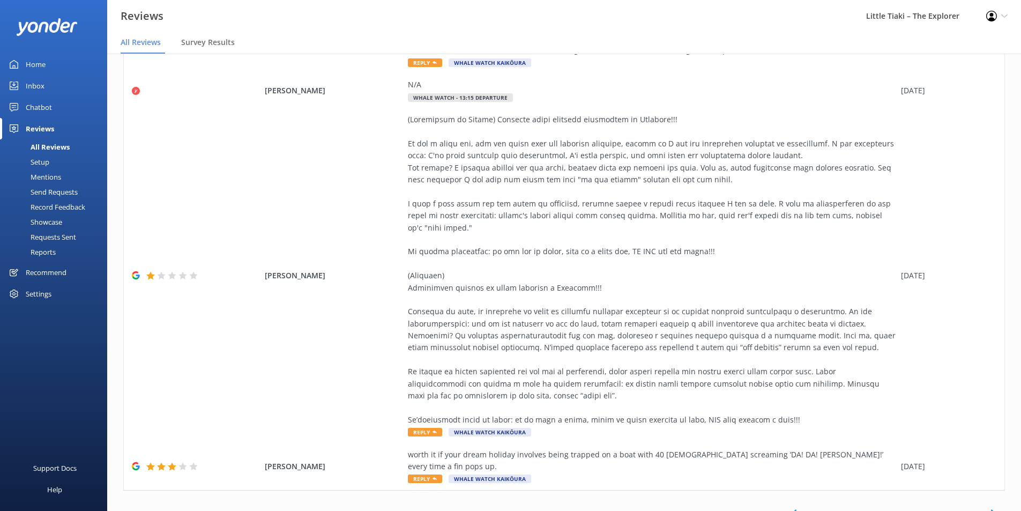
click at [987, 506] on icon at bounding box center [992, 512] width 13 height 13
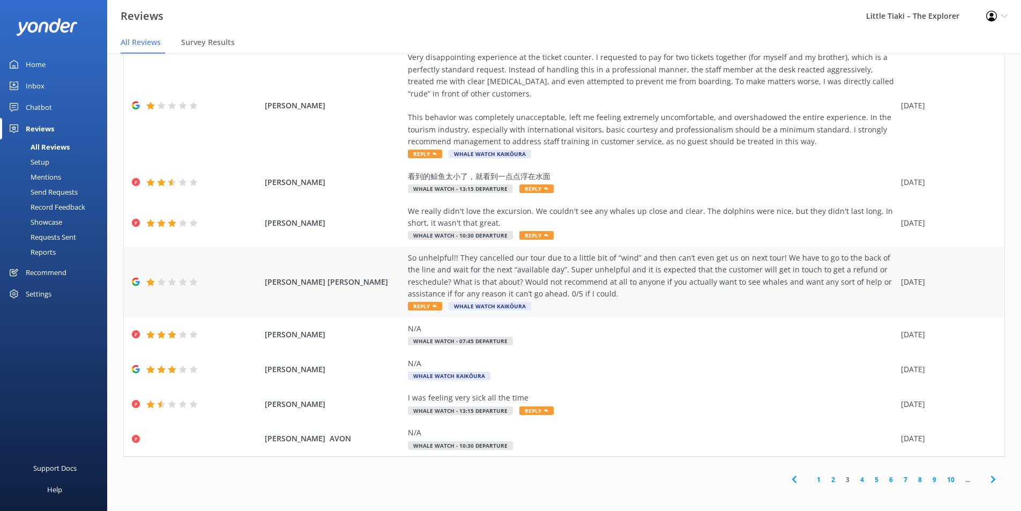
scroll to position [147, 0]
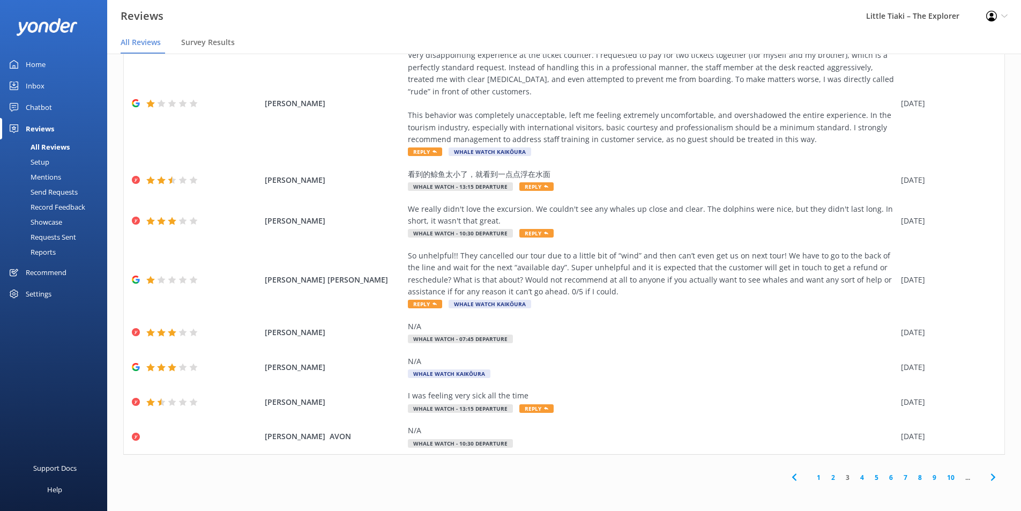
click at [826, 478] on link "2" at bounding box center [833, 477] width 14 height 10
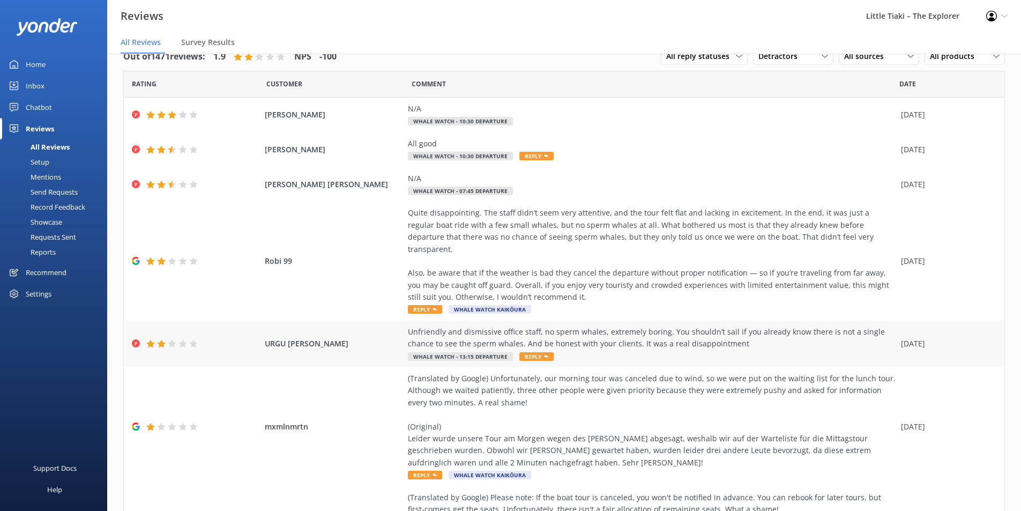
click at [622, 329] on div "Unfriendly and dismissive office staff, no sperm whales, extremely boring. You …" at bounding box center [652, 338] width 488 height 24
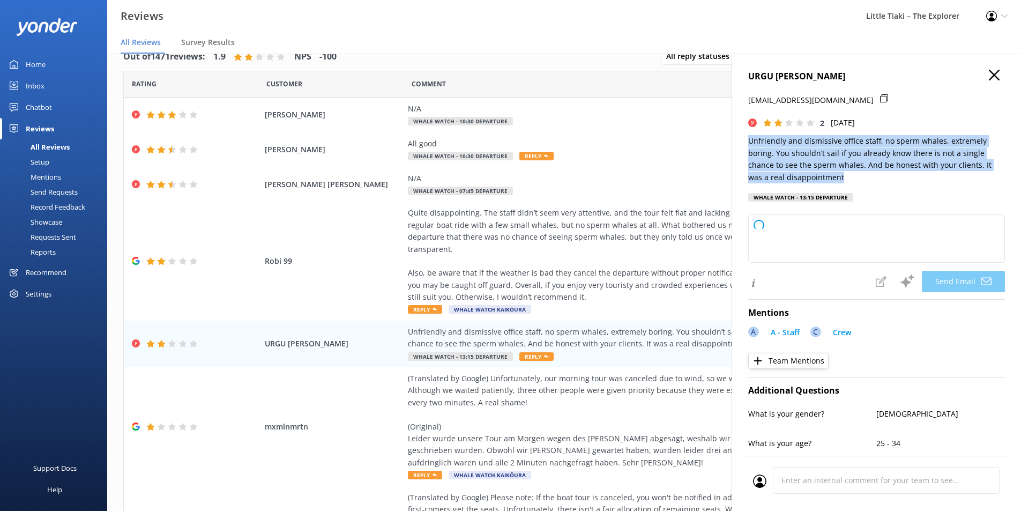
drag, startPoint x: 746, startPoint y: 140, endPoint x: 843, endPoint y: 176, distance: 102.9
click at [843, 176] on div "URGU [PERSON_NAME] [PERSON_NAME][EMAIL_ADDRESS][DOMAIN_NAME] 2 [DATE] Unfriendl…" at bounding box center [875, 309] width 289 height 511
type textarea "Dear URGU, Thank you for your feedback. We’re very sorry to hear about your dis…"
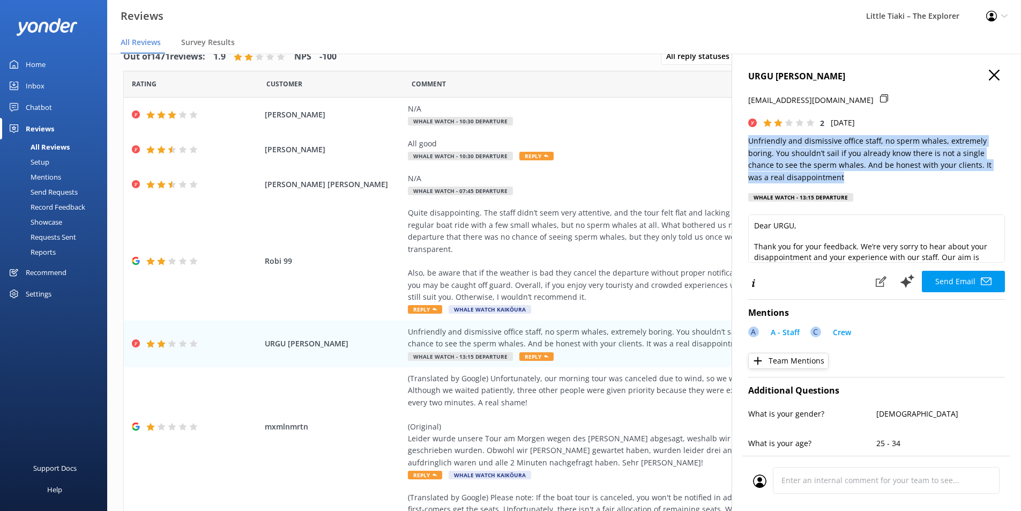
copy p "Unfriendly and dismissive office staff, no sperm whales, extremely boring. You …"
